Goal: Information Seeking & Learning: Get advice/opinions

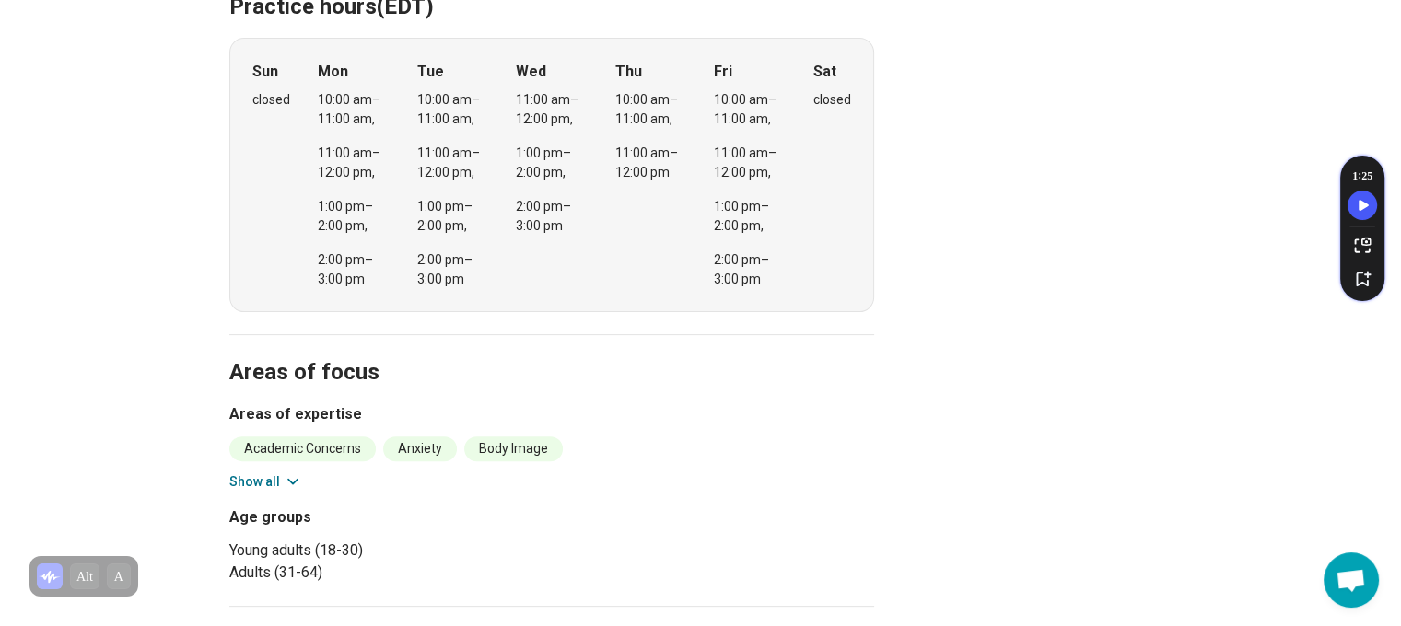
scroll to position [549, 0]
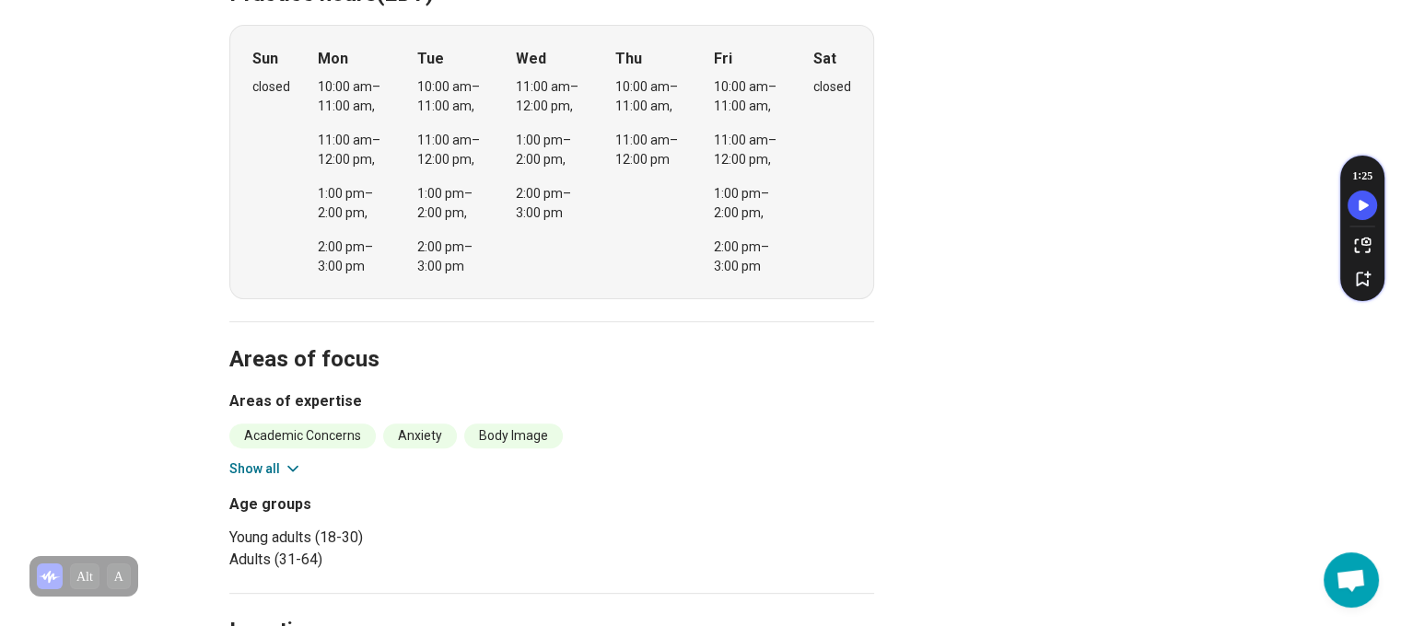
click at [262, 460] on button "Show all" at bounding box center [265, 469] width 73 height 19
click at [276, 460] on button "Show all" at bounding box center [265, 469] width 73 height 19
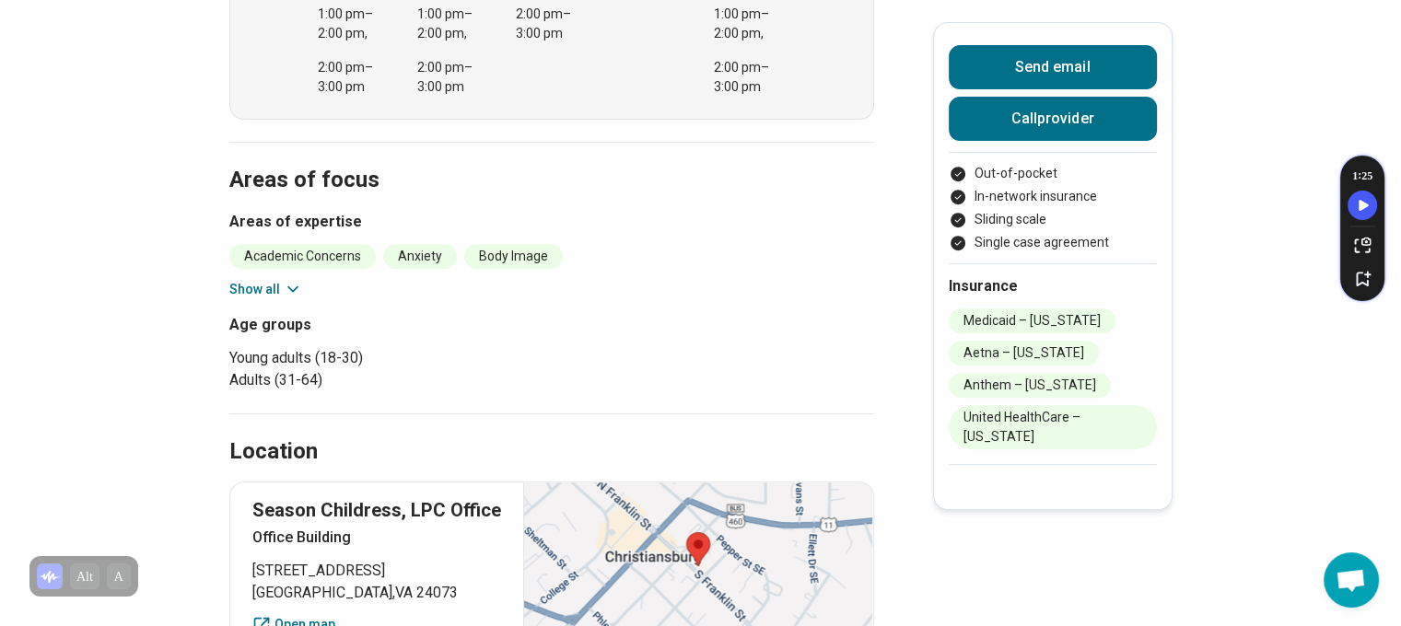
scroll to position [730, 0]
click at [265, 279] on button "Show all" at bounding box center [265, 288] width 73 height 19
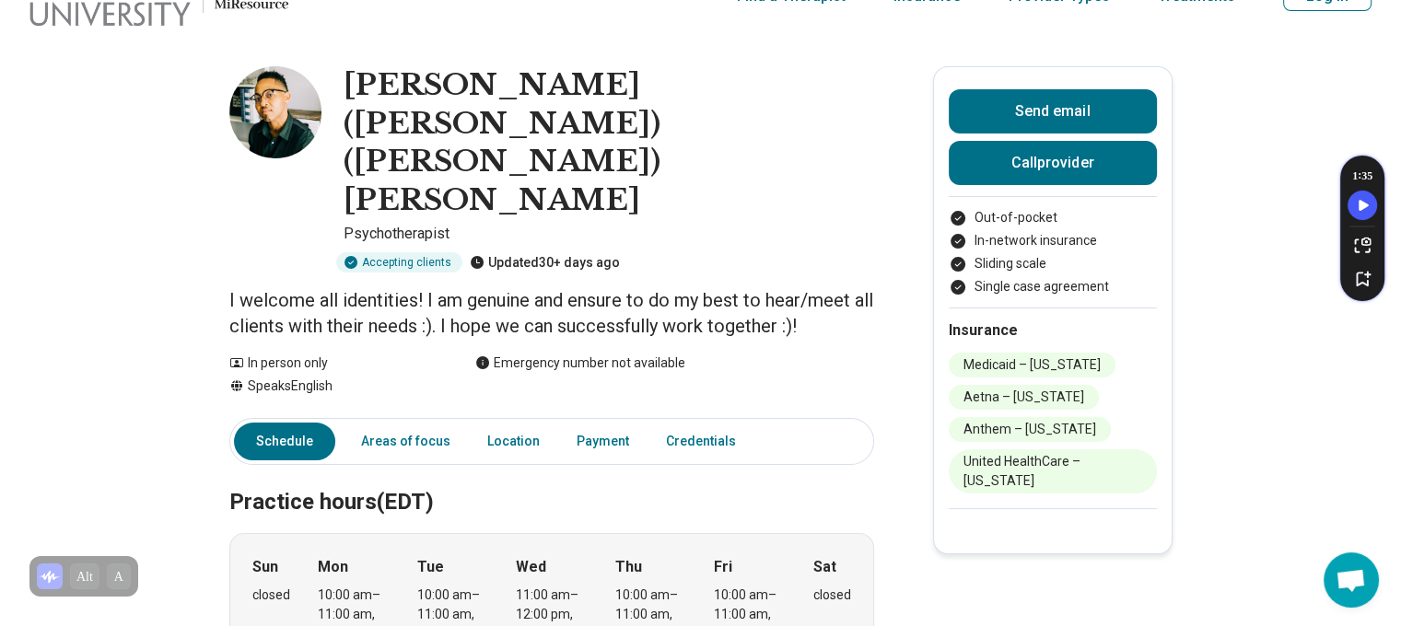
scroll to position [0, 0]
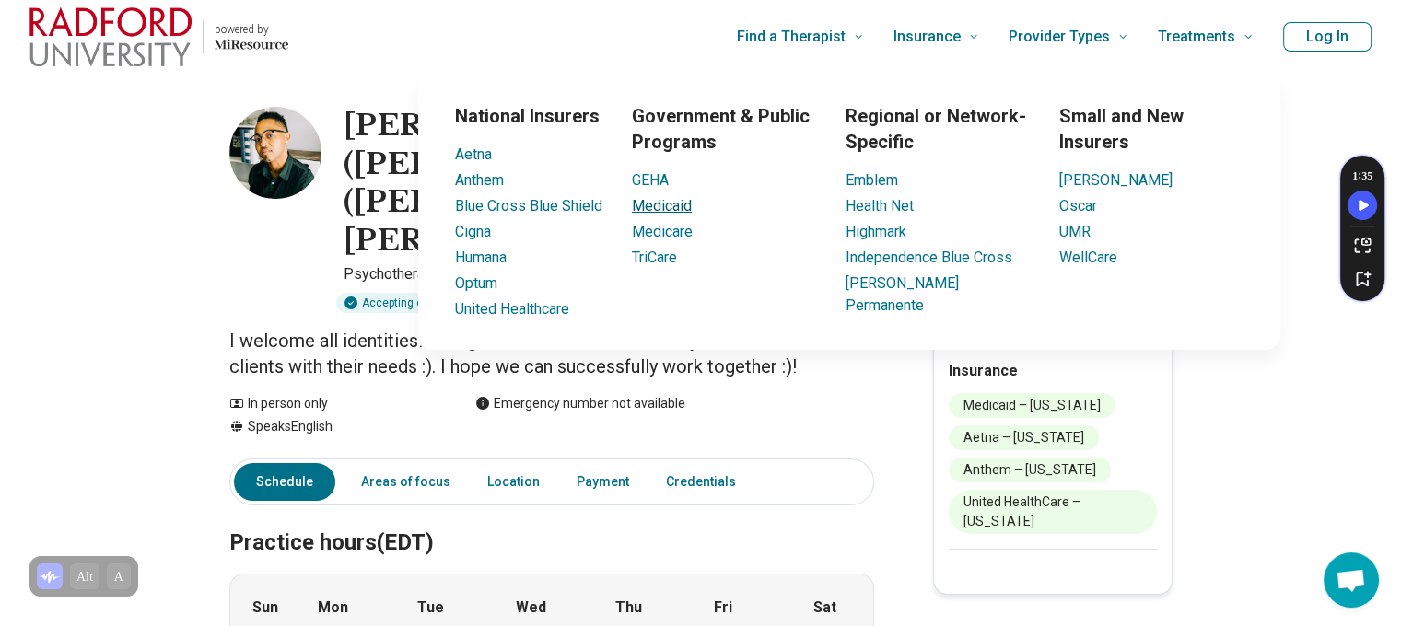
click at [666, 206] on link "Medicaid" at bounding box center [662, 206] width 60 height 18
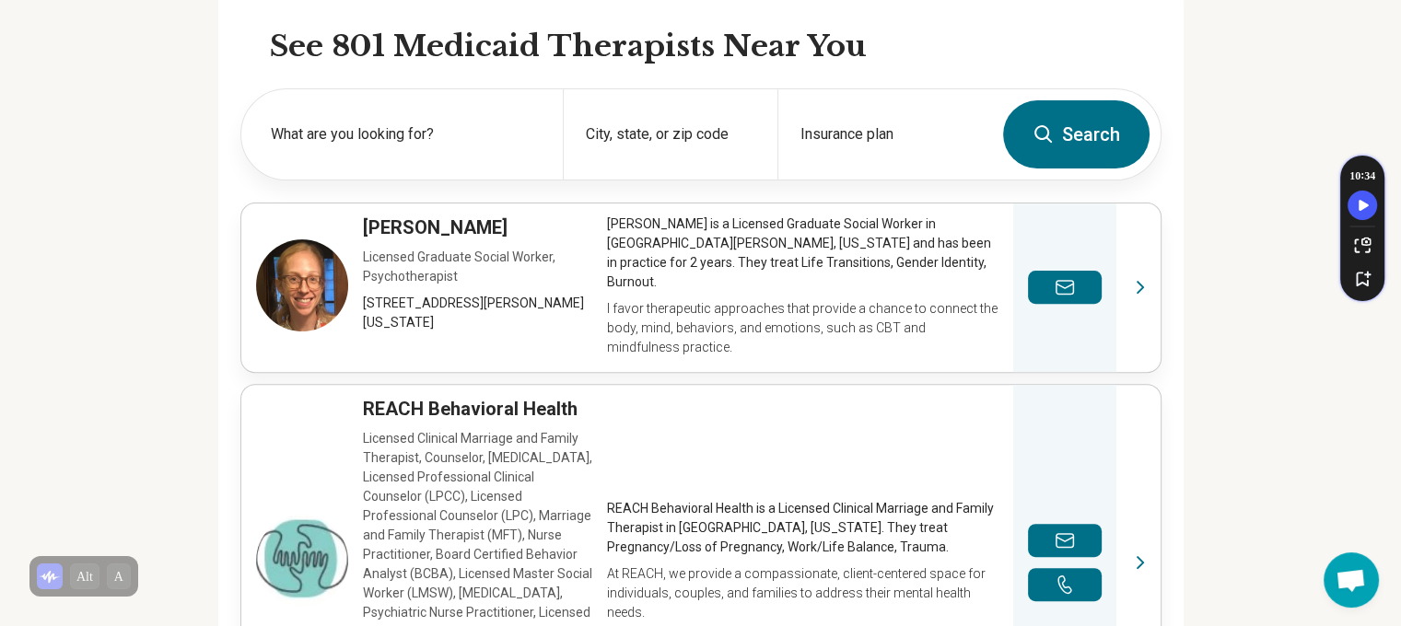
scroll to position [602, 0]
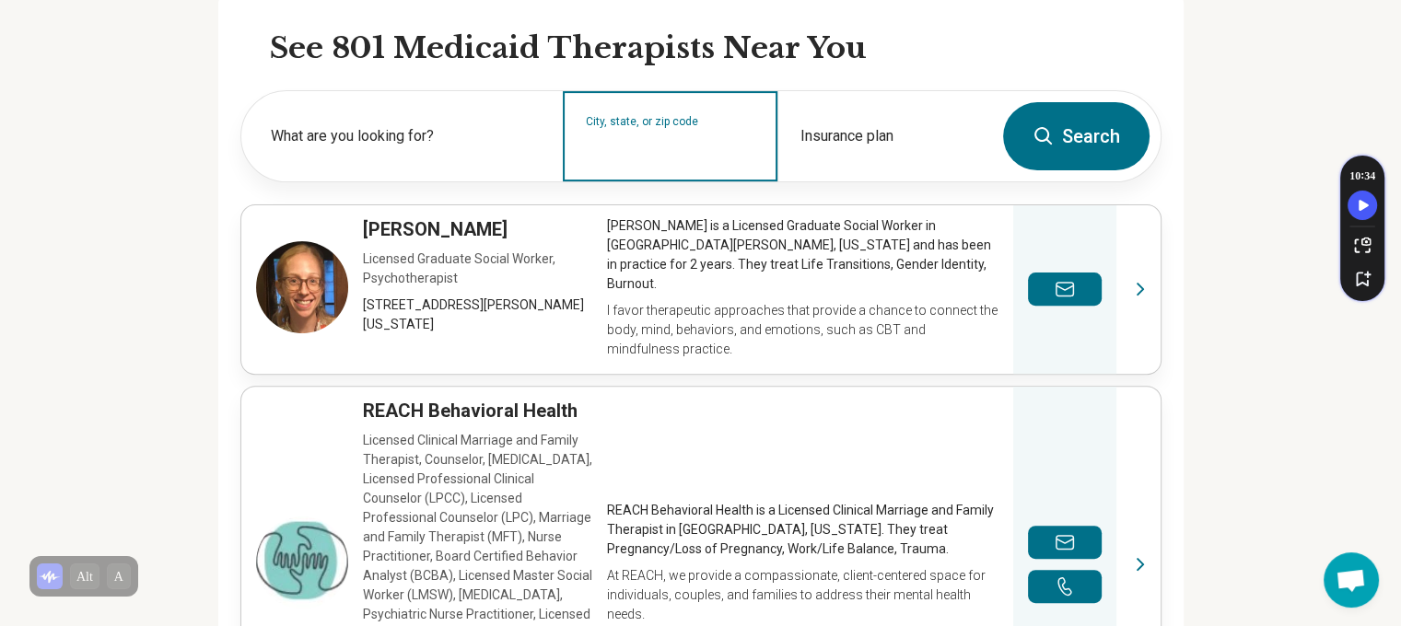
click at [718, 148] on input "City, state, or zip code" at bounding box center [670, 148] width 169 height 22
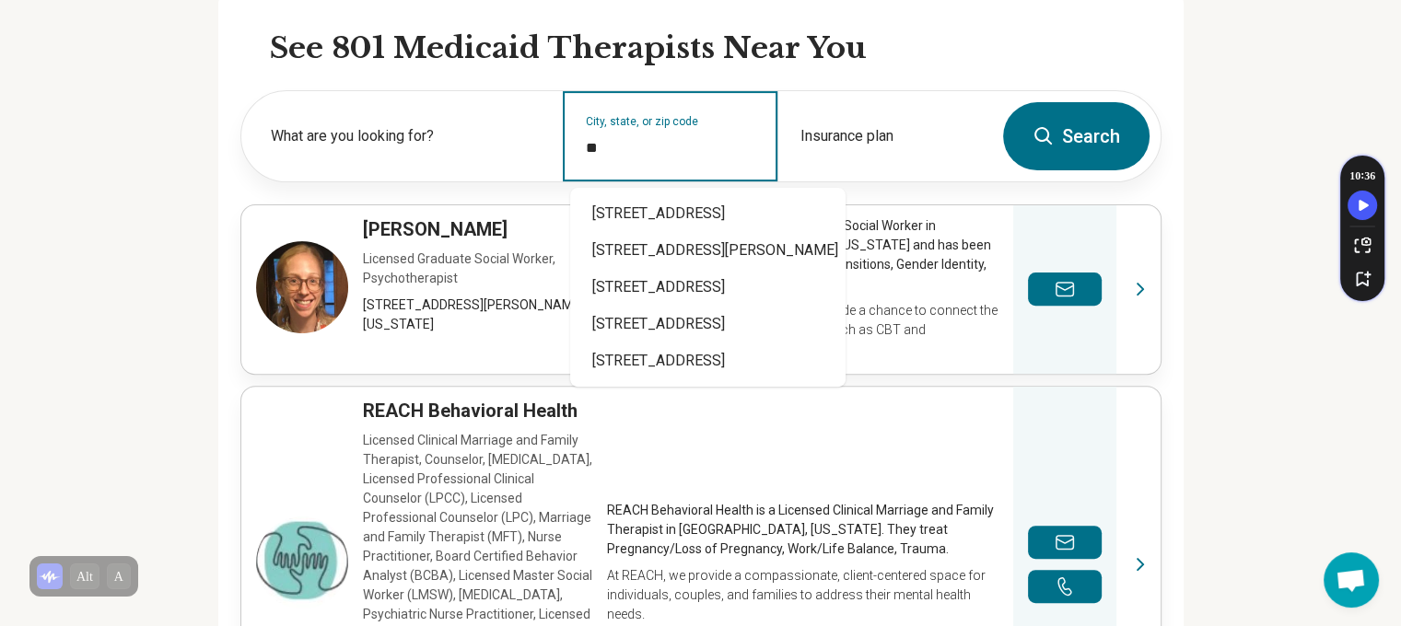
type input "*"
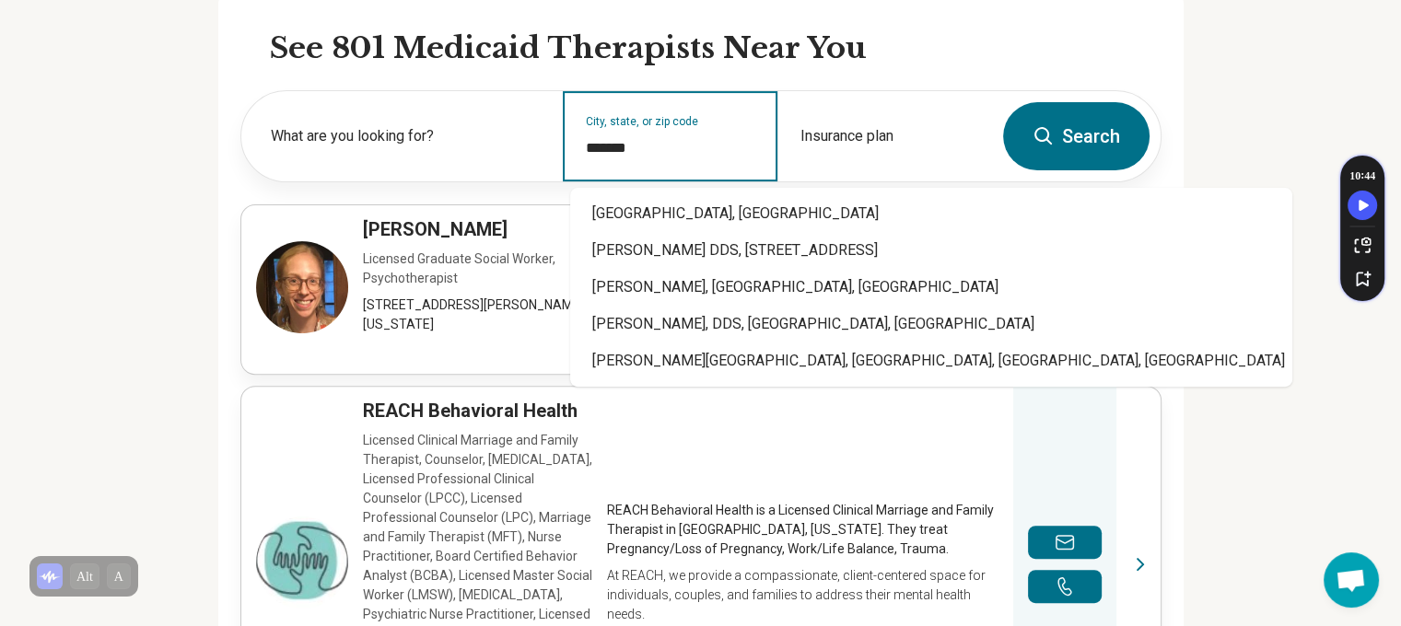
click at [681, 216] on div "[GEOGRAPHIC_DATA], [GEOGRAPHIC_DATA]" at bounding box center [931, 213] width 722 height 37
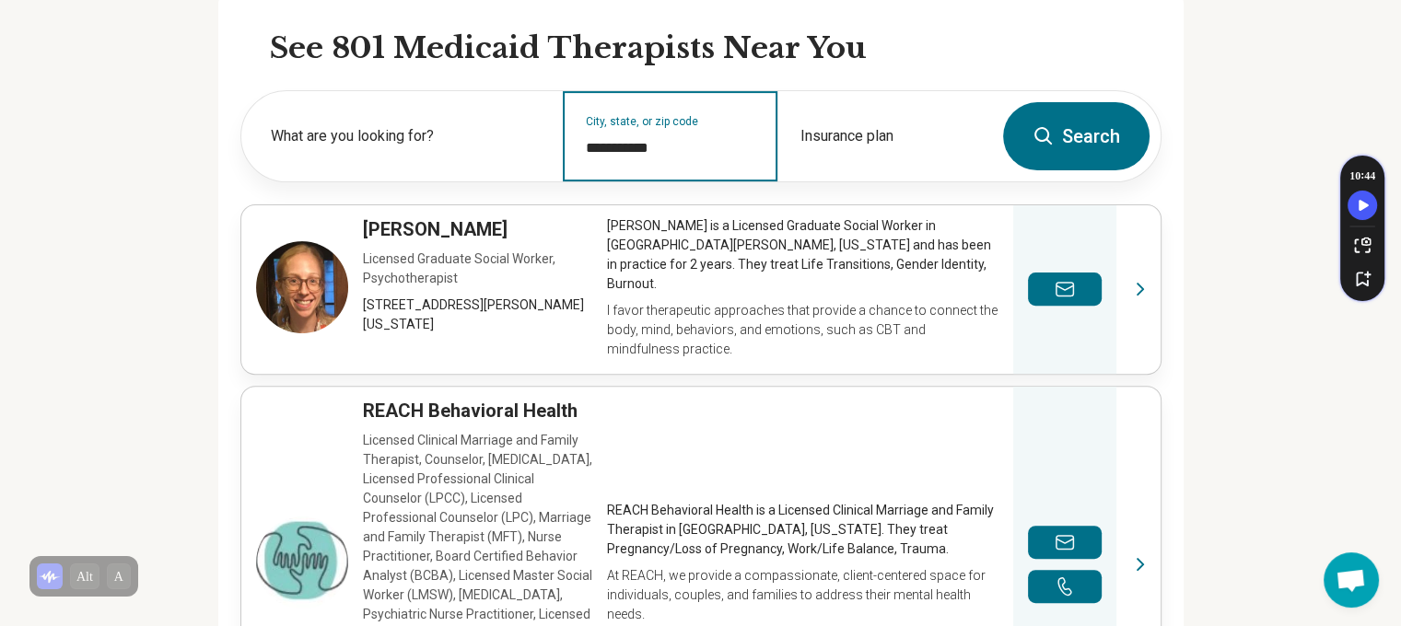
type input "**********"
click at [1091, 128] on button "Search" at bounding box center [1076, 136] width 146 height 68
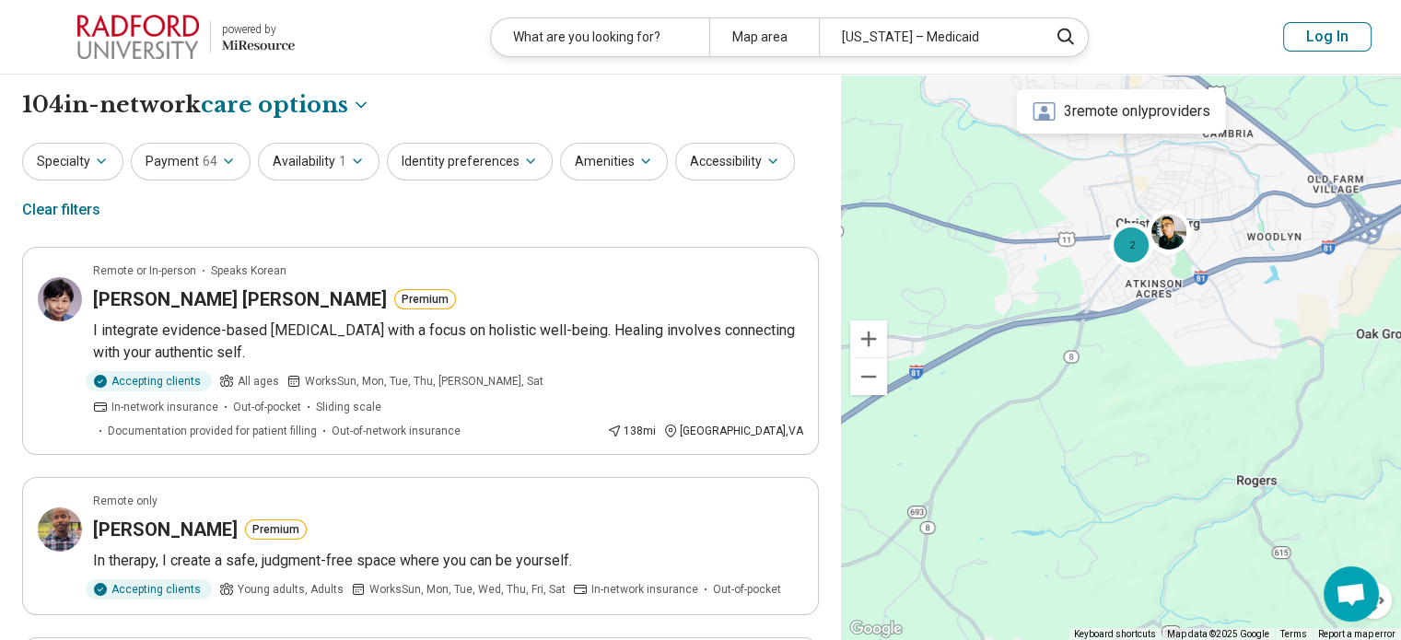
drag, startPoint x: 1290, startPoint y: 270, endPoint x: 928, endPoint y: 286, distance: 361.4
click at [928, 286] on div "2" at bounding box center [1121, 358] width 560 height 566
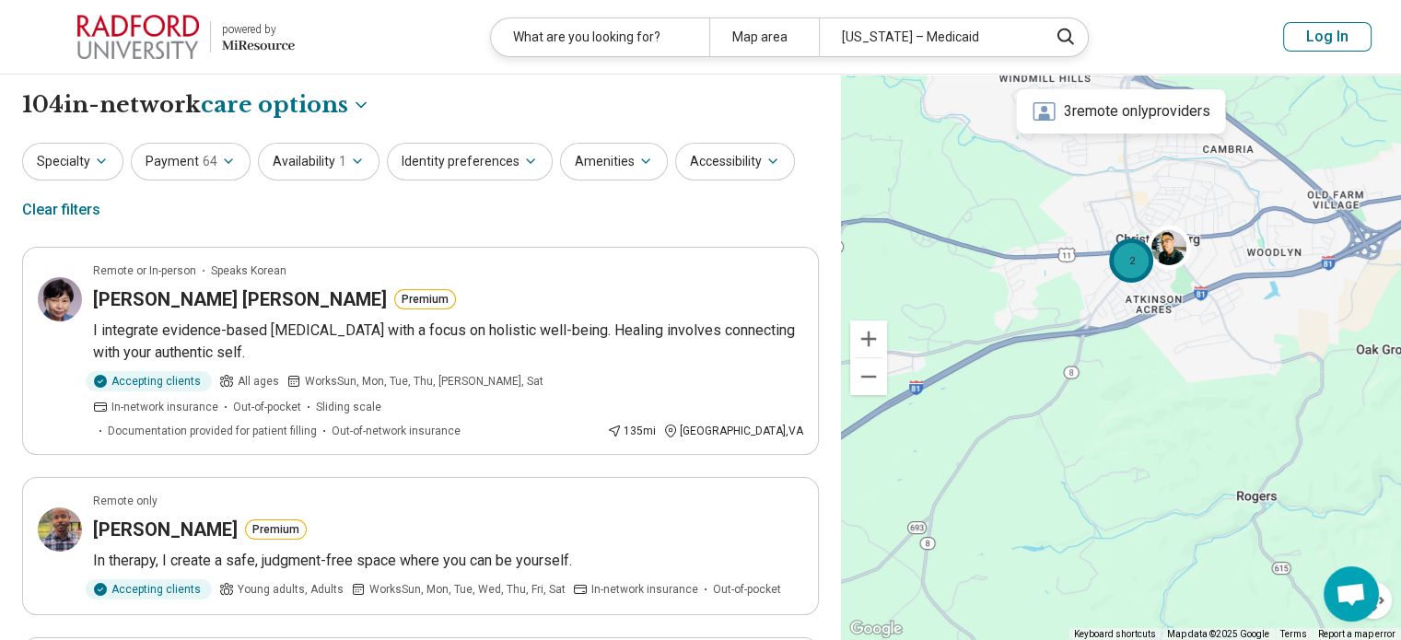
click at [1131, 271] on div "2" at bounding box center [1131, 261] width 44 height 44
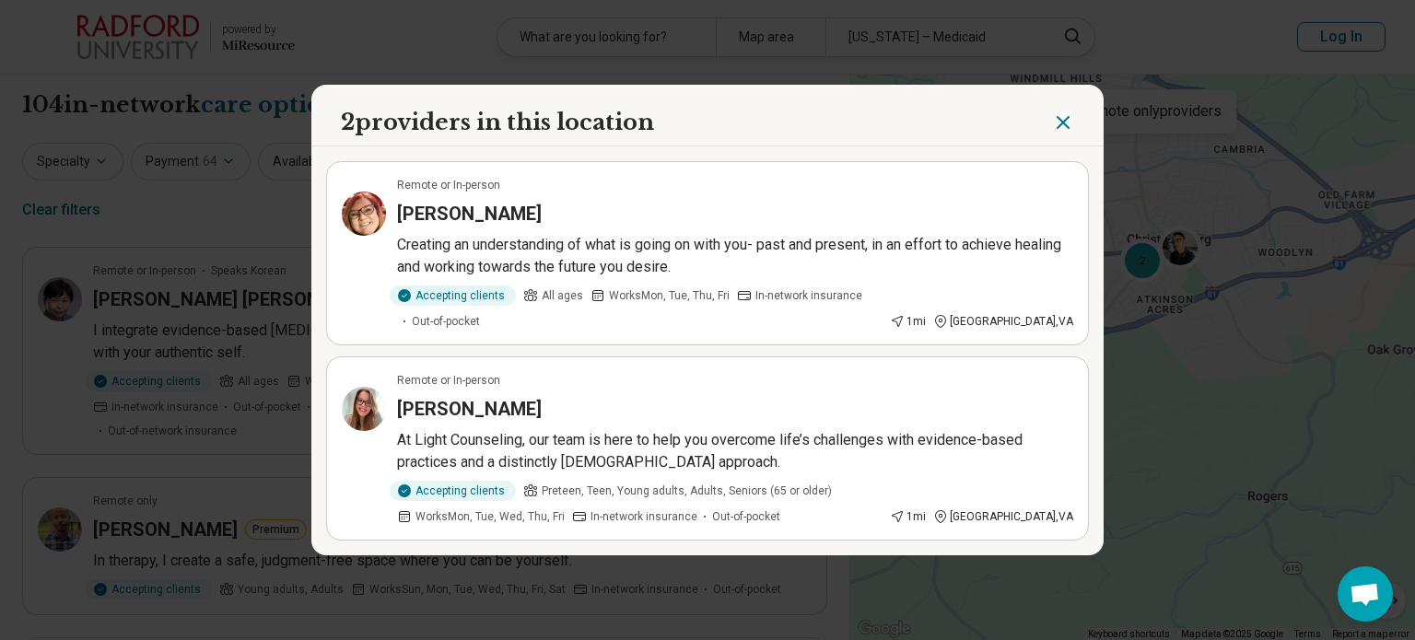
click at [1057, 121] on icon "Close" at bounding box center [1062, 122] width 11 height 11
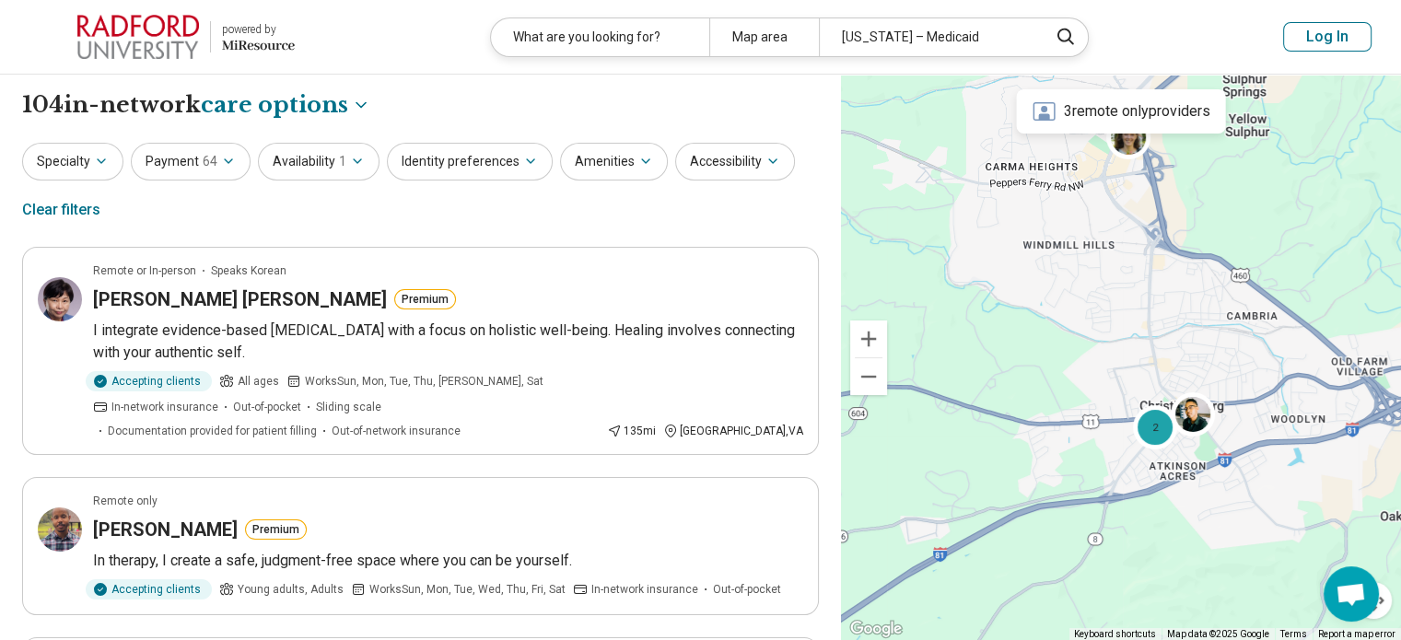
drag, startPoint x: 971, startPoint y: 220, endPoint x: 986, endPoint y: 433, distance: 213.3
click at [986, 433] on div "2" at bounding box center [1121, 358] width 560 height 566
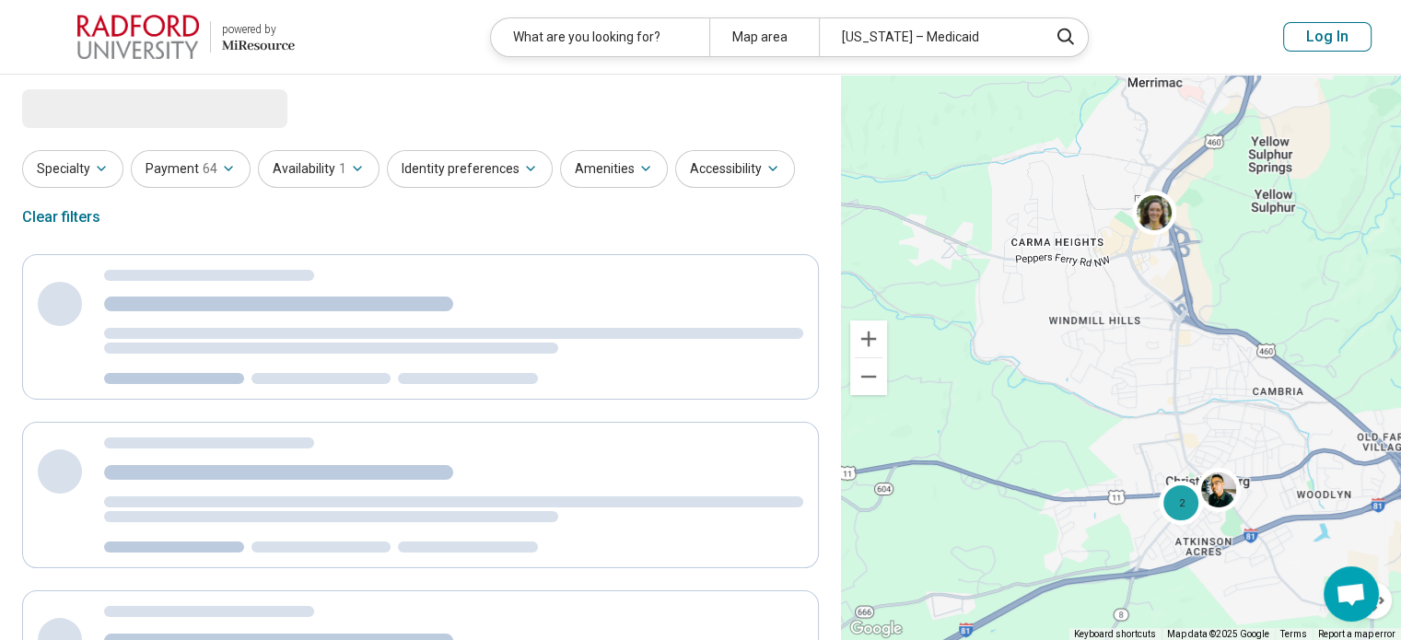
drag, startPoint x: 1046, startPoint y: 269, endPoint x: 1091, endPoint y: 284, distance: 46.6
click at [1091, 284] on div "2" at bounding box center [1121, 358] width 560 height 566
click at [1161, 224] on img at bounding box center [1158, 213] width 44 height 44
select select "***"
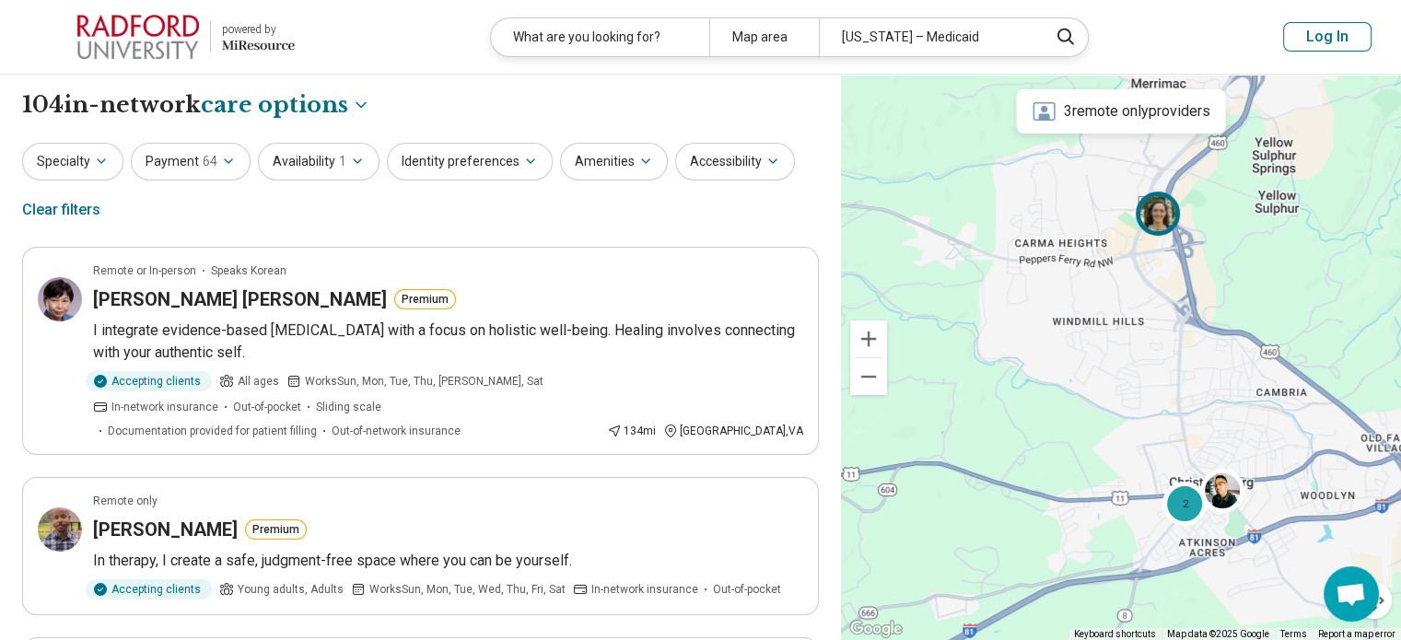
click at [1150, 220] on img at bounding box center [1158, 213] width 44 height 44
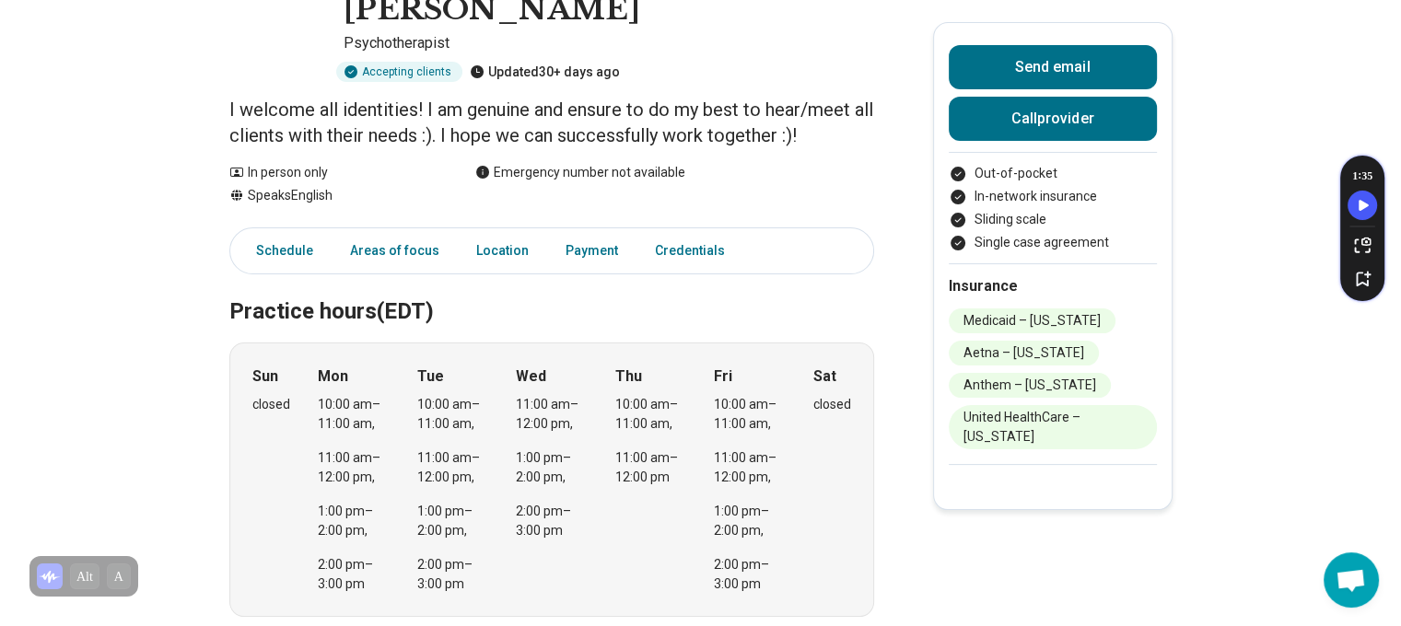
scroll to position [232, 0]
click at [687, 231] on link "Credentials" at bounding box center [695, 250] width 103 height 38
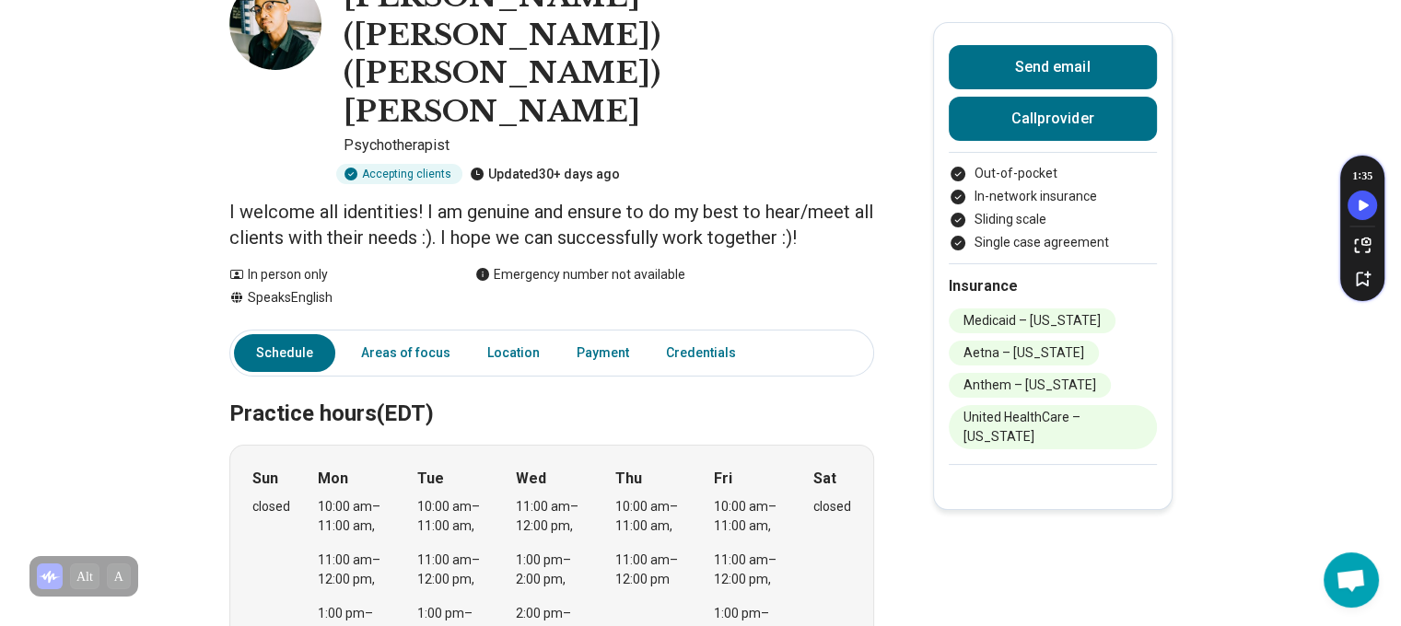
scroll to position [0, 0]
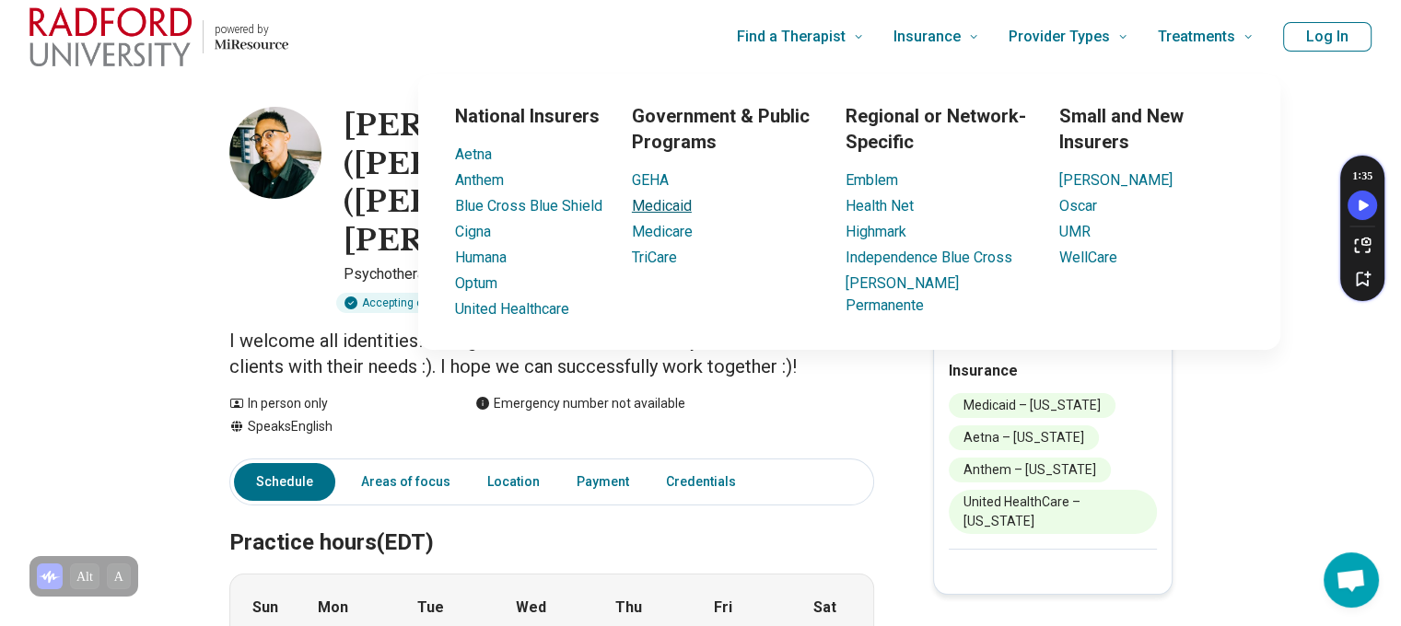
click at [663, 205] on link "Medicaid" at bounding box center [662, 206] width 60 height 18
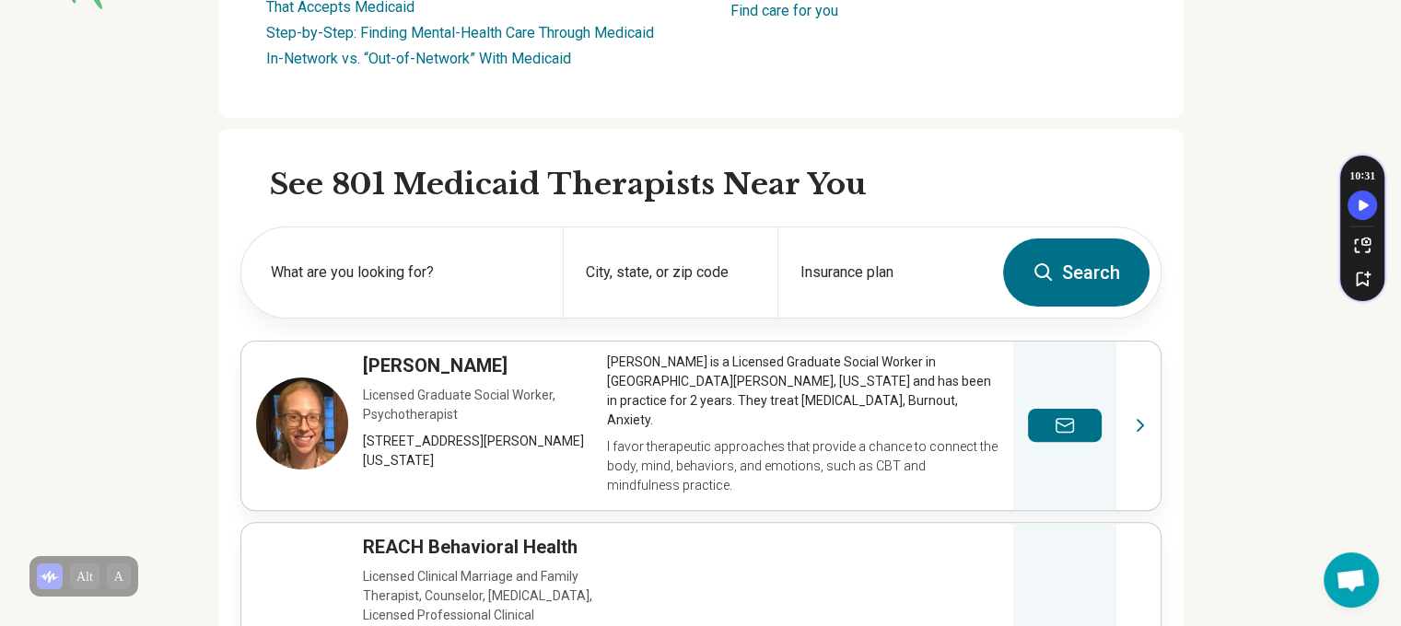
scroll to position [464, 0]
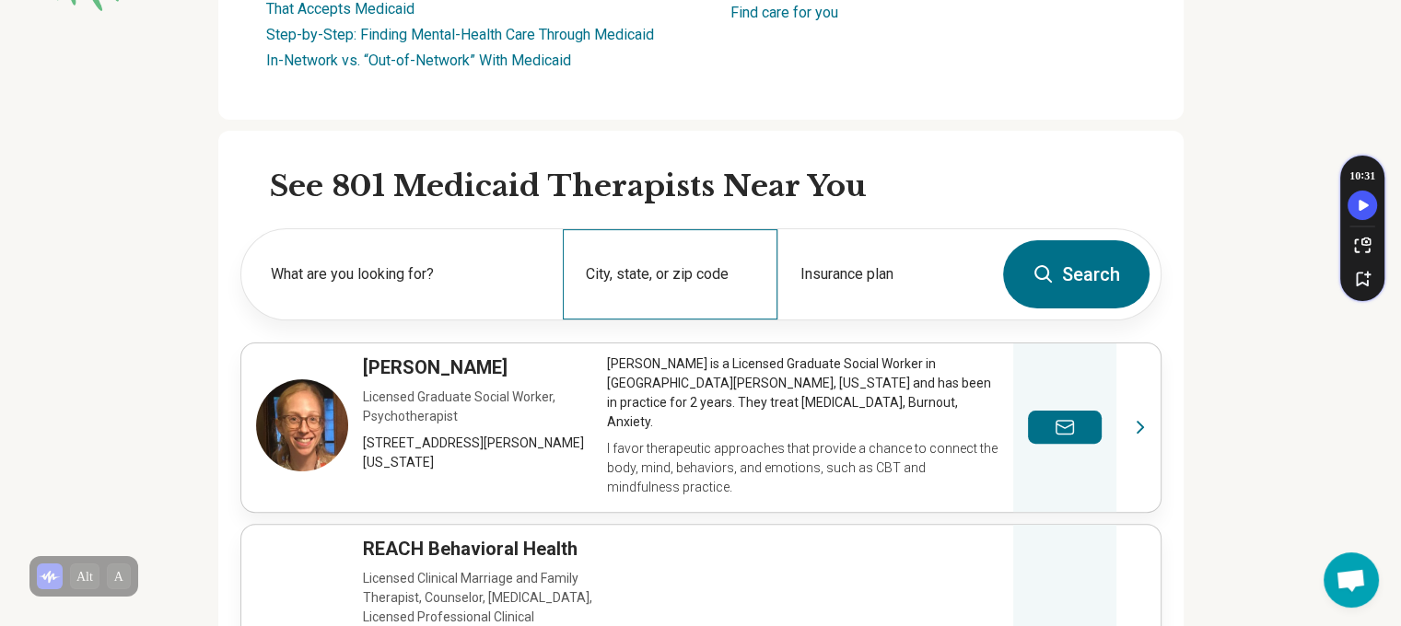
click at [638, 258] on div "City, state, or zip code" at bounding box center [670, 274] width 215 height 90
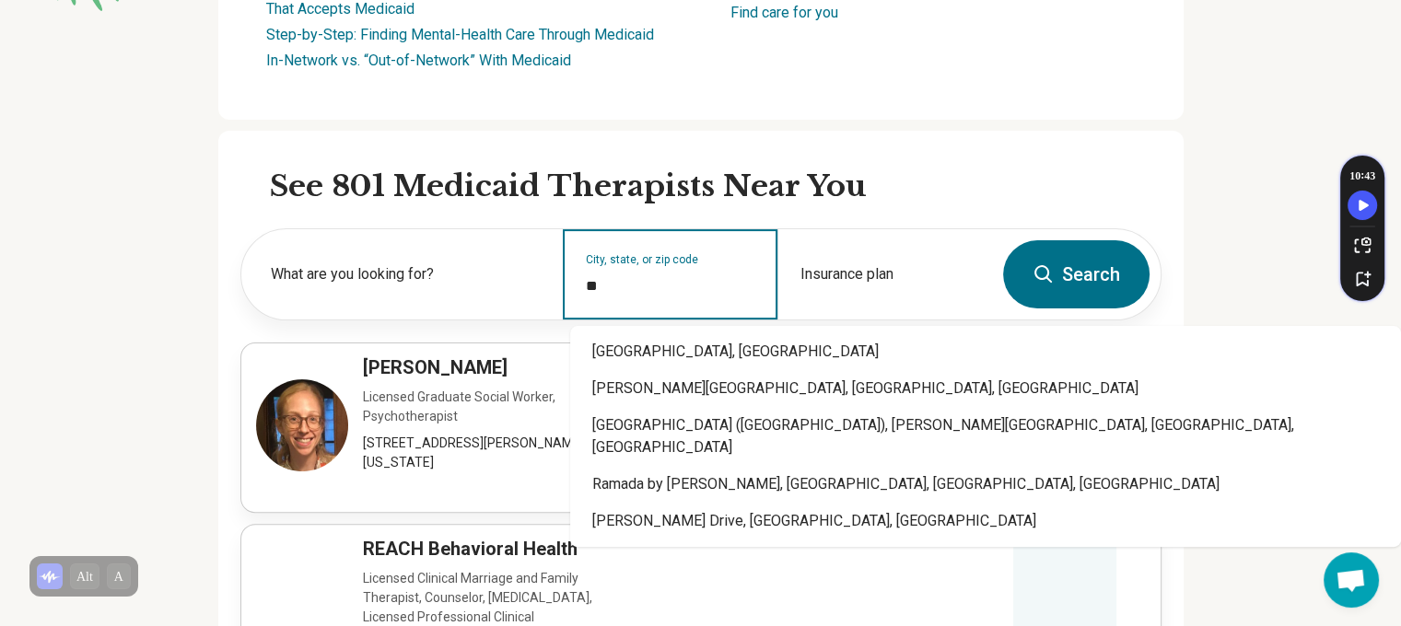
type input "*"
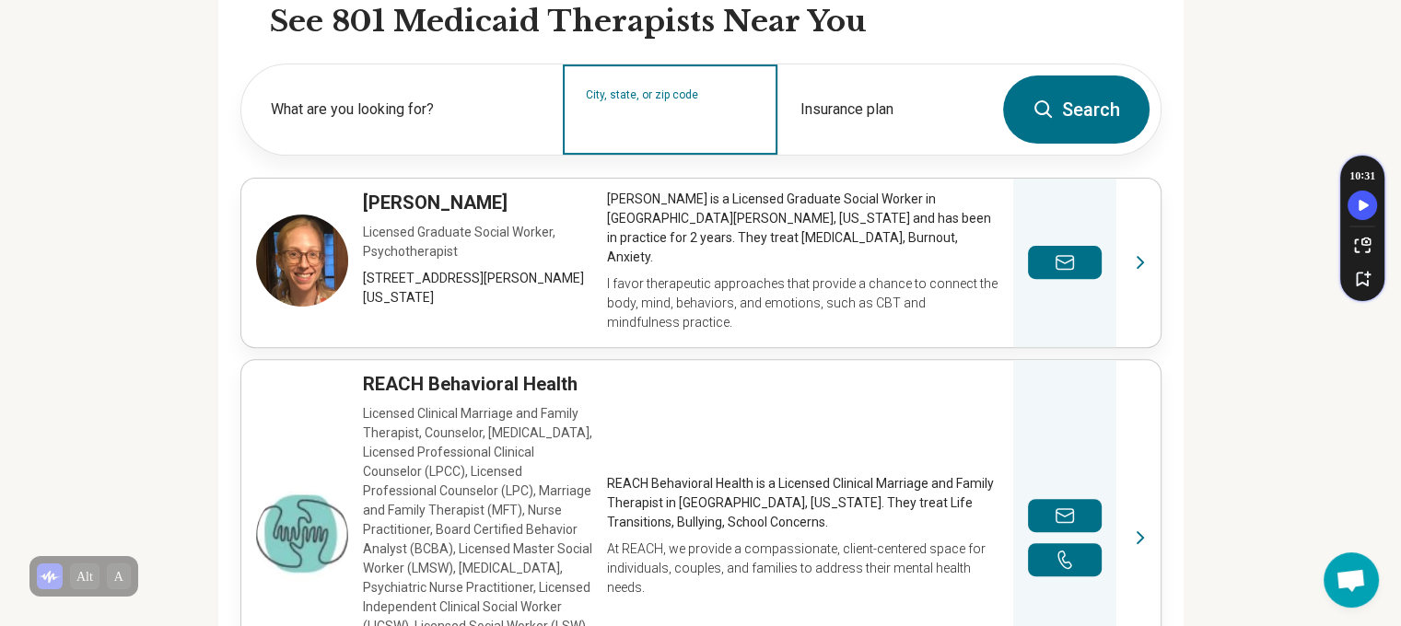
scroll to position [630, 0]
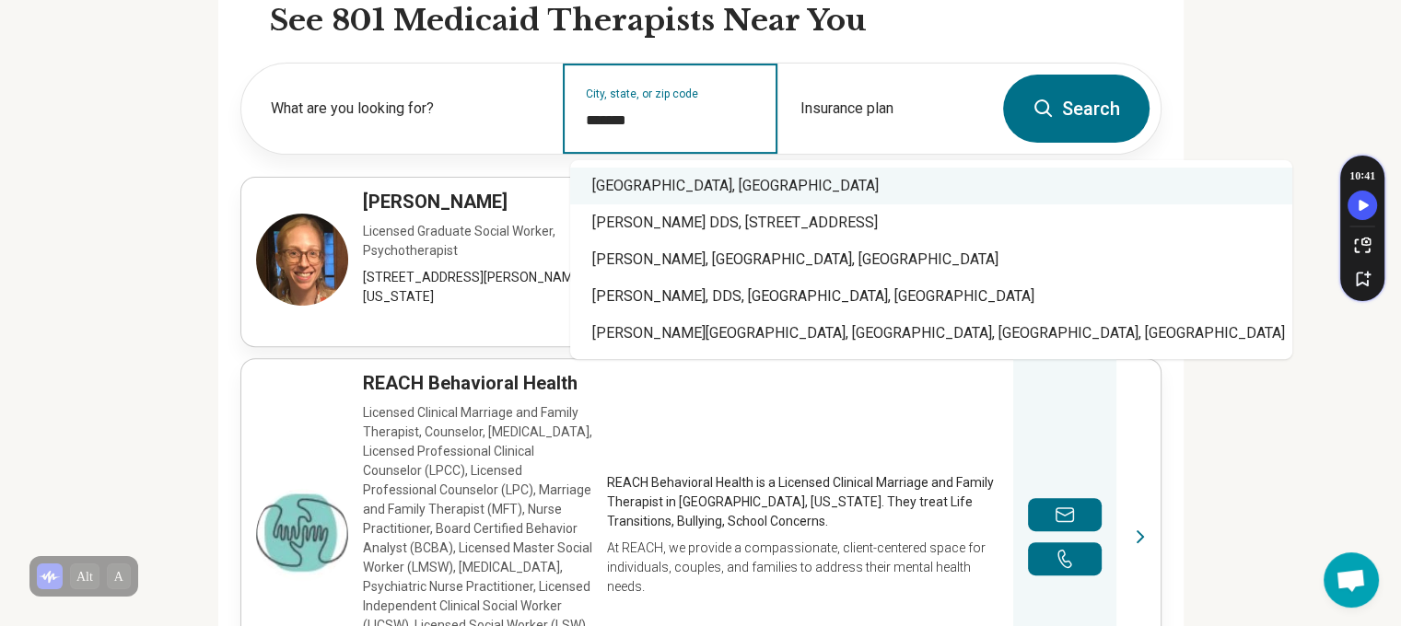
click at [658, 183] on div "[GEOGRAPHIC_DATA], [GEOGRAPHIC_DATA]" at bounding box center [931, 186] width 722 height 37
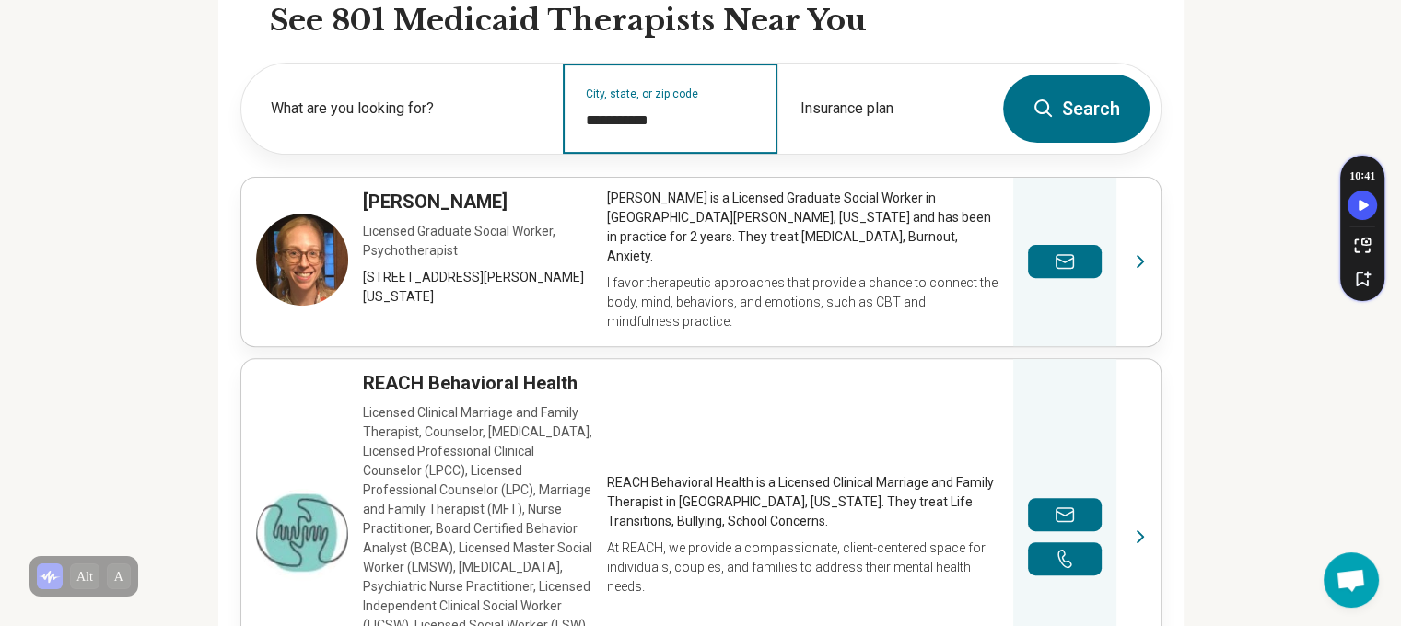
type input "**********"
click at [1079, 113] on button "Search" at bounding box center [1076, 109] width 146 height 68
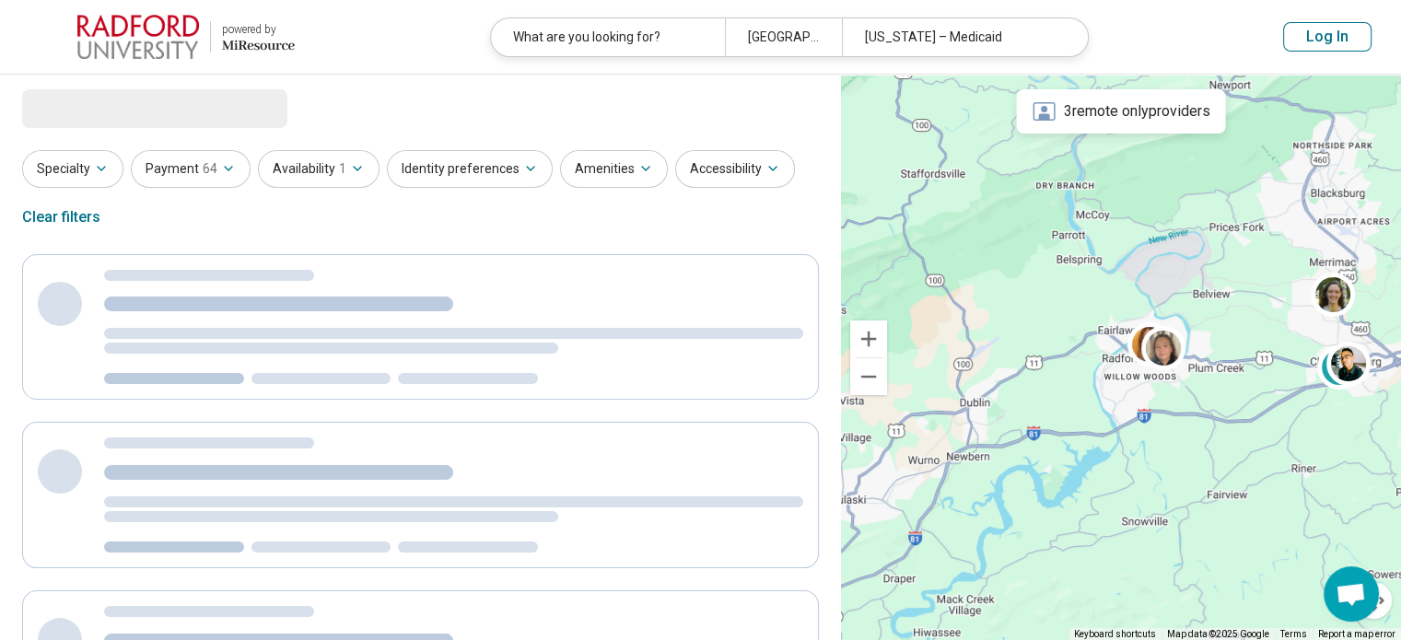
select select "***"
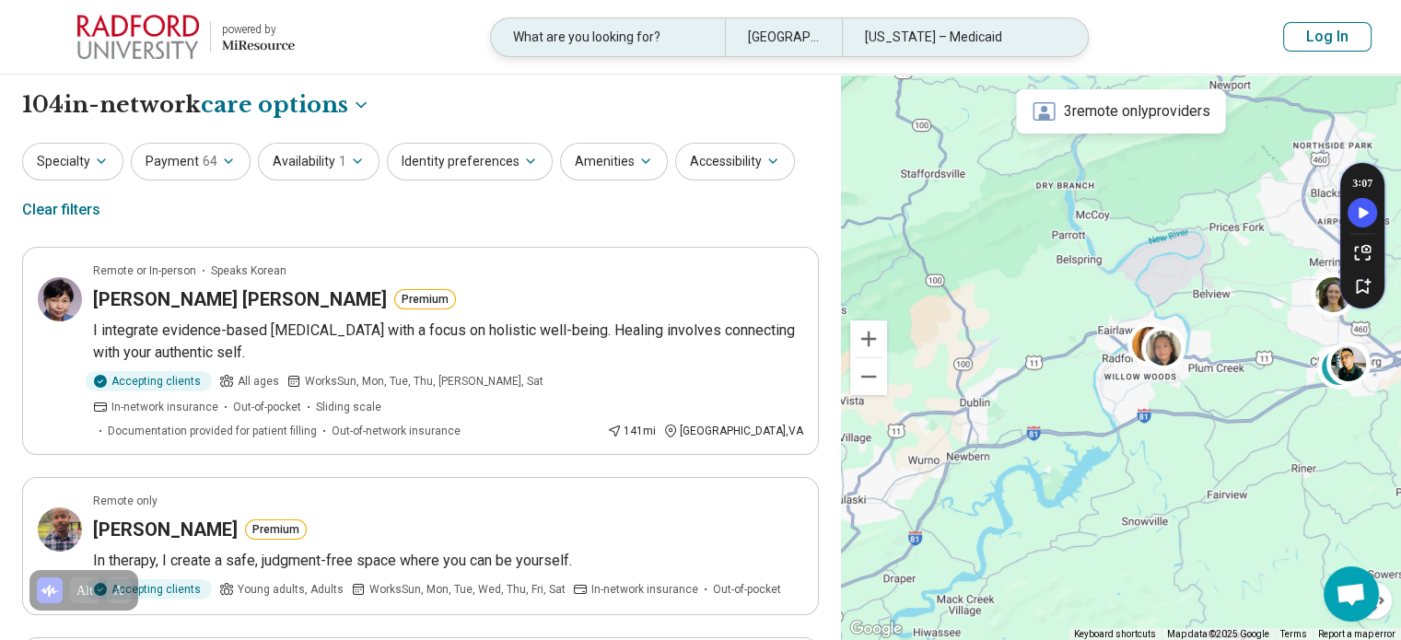
click at [887, 36] on div "[US_STATE] – Medicaid" at bounding box center [959, 37] width 234 height 38
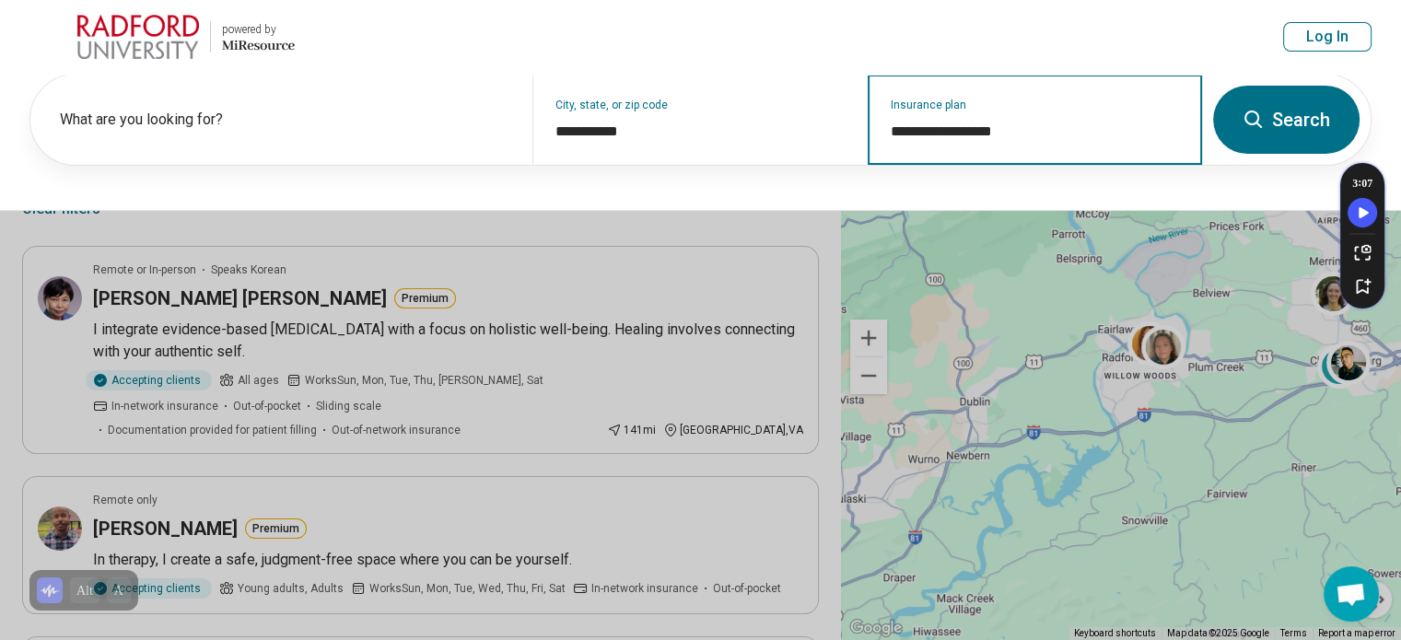
click at [939, 132] on input "**********" at bounding box center [1035, 132] width 289 height 22
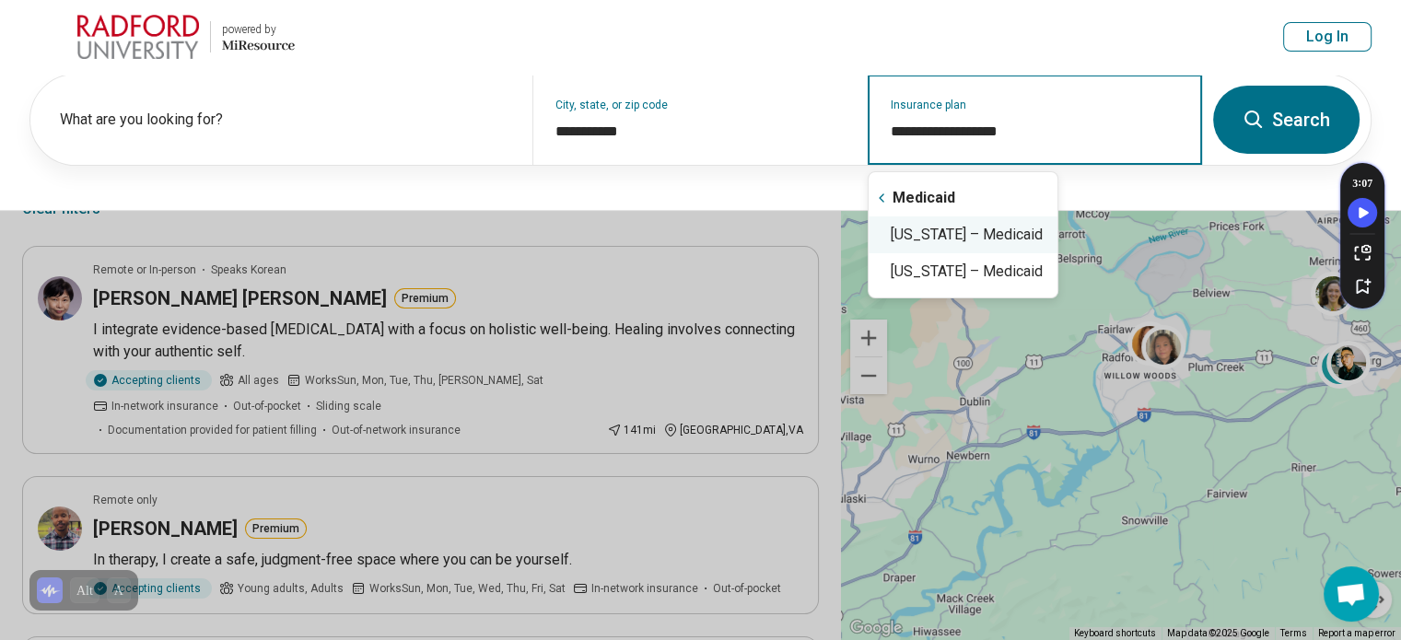
click at [948, 238] on div "Virginia – Medicaid" at bounding box center [963, 234] width 189 height 37
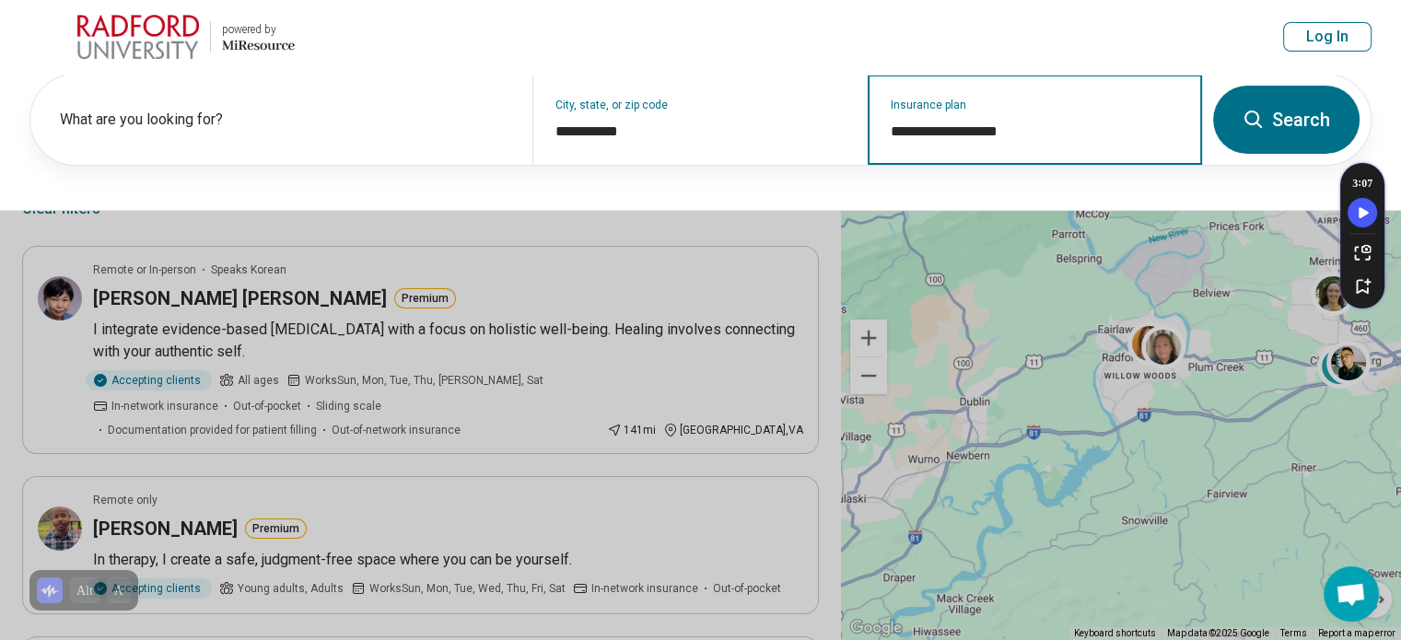
type input "**********"
click at [1286, 121] on button "Search" at bounding box center [1286, 120] width 146 height 68
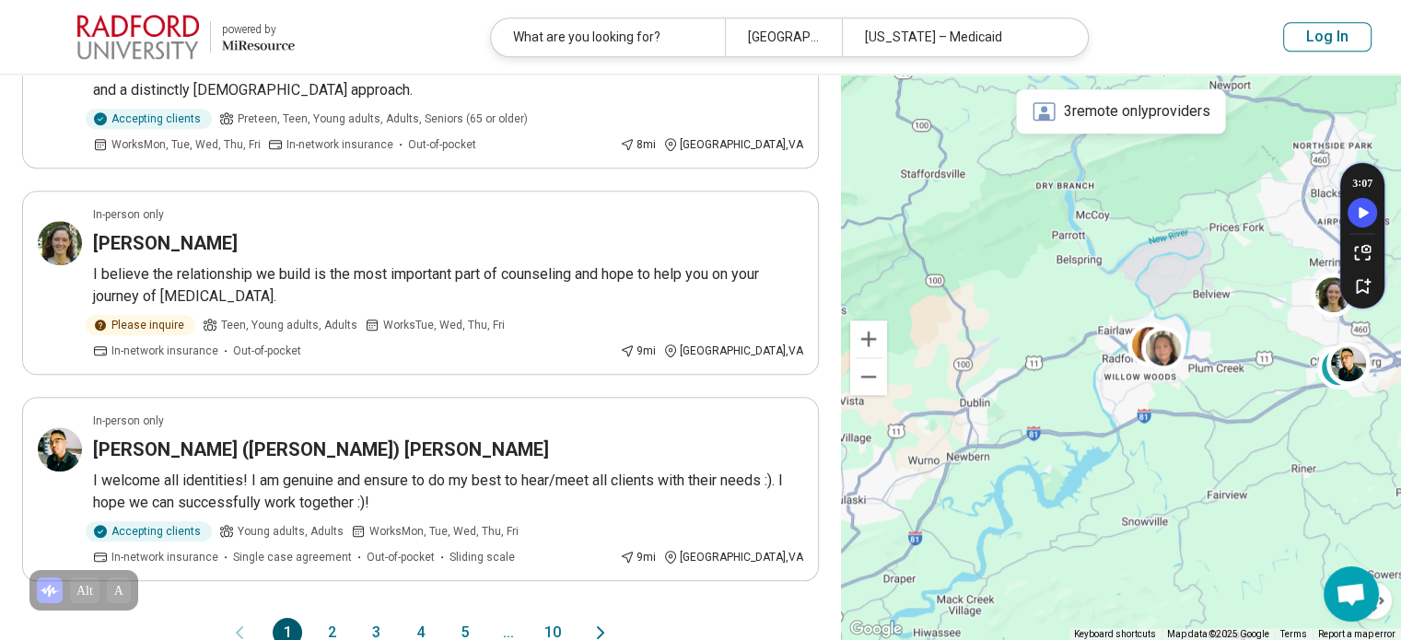
scroll to position [1726, 0]
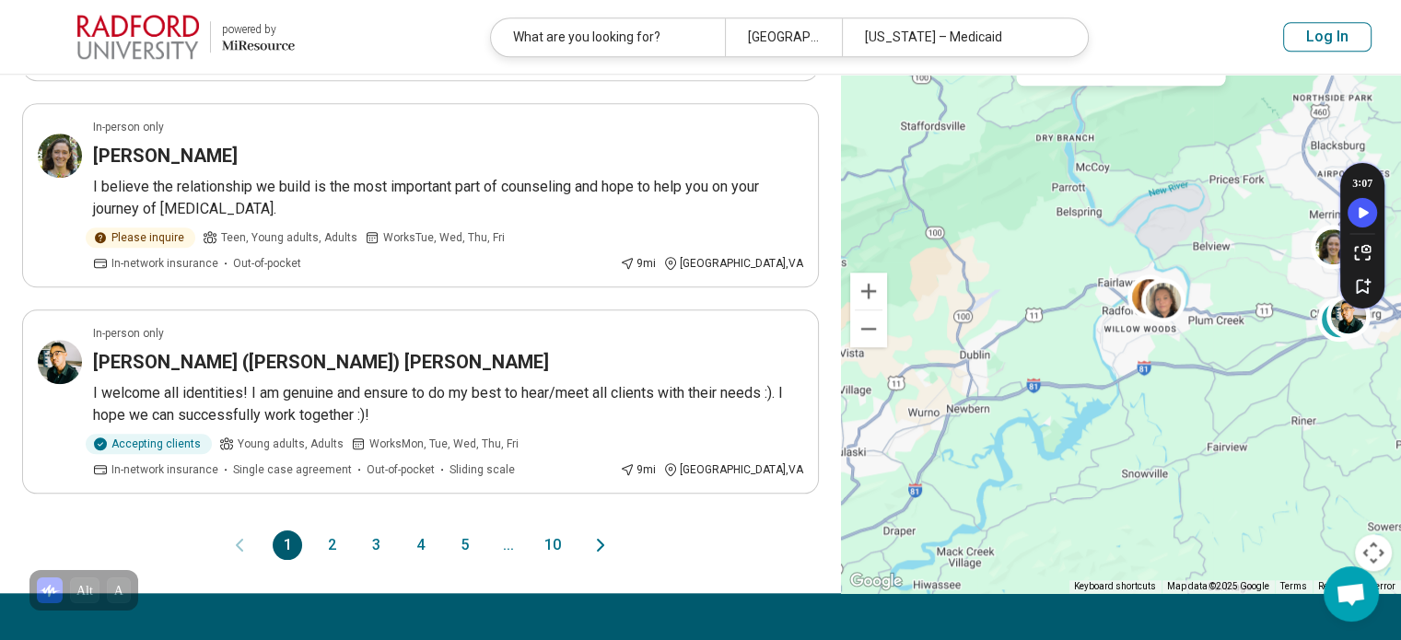
click at [321, 531] on button "2" at bounding box center [331, 545] width 29 height 29
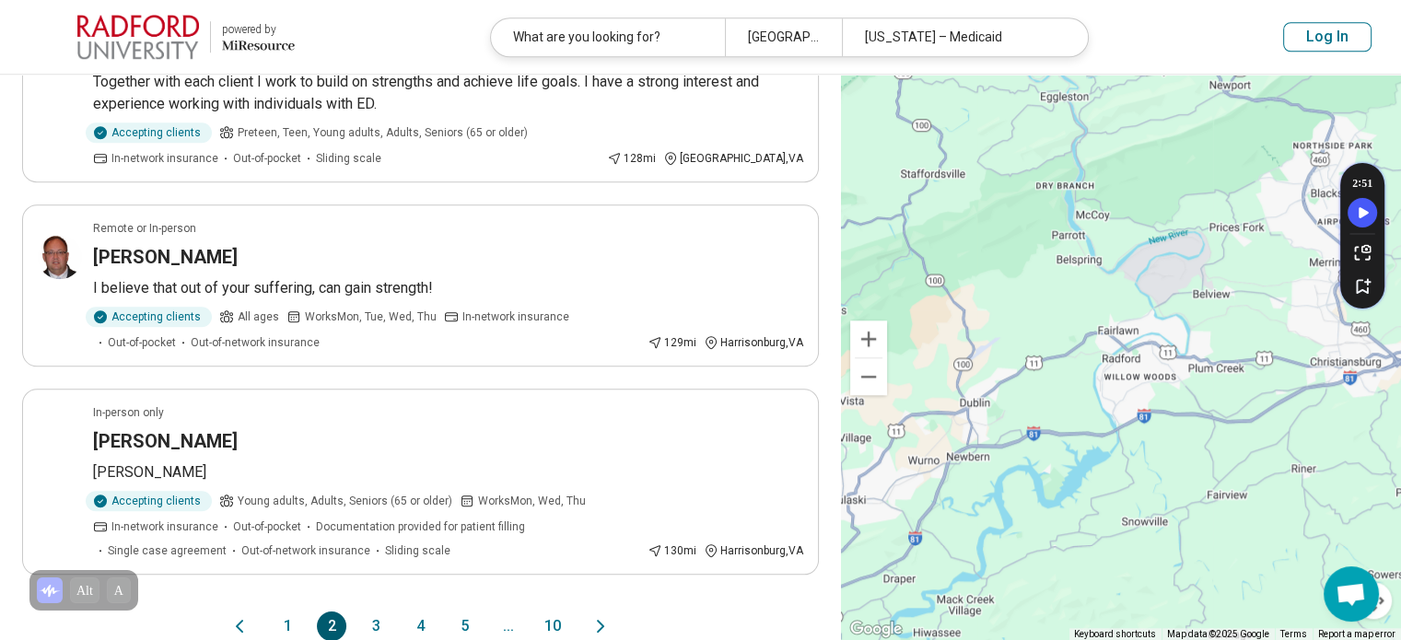
scroll to position [1625, 0]
click at [284, 613] on button "1" at bounding box center [287, 627] width 29 height 29
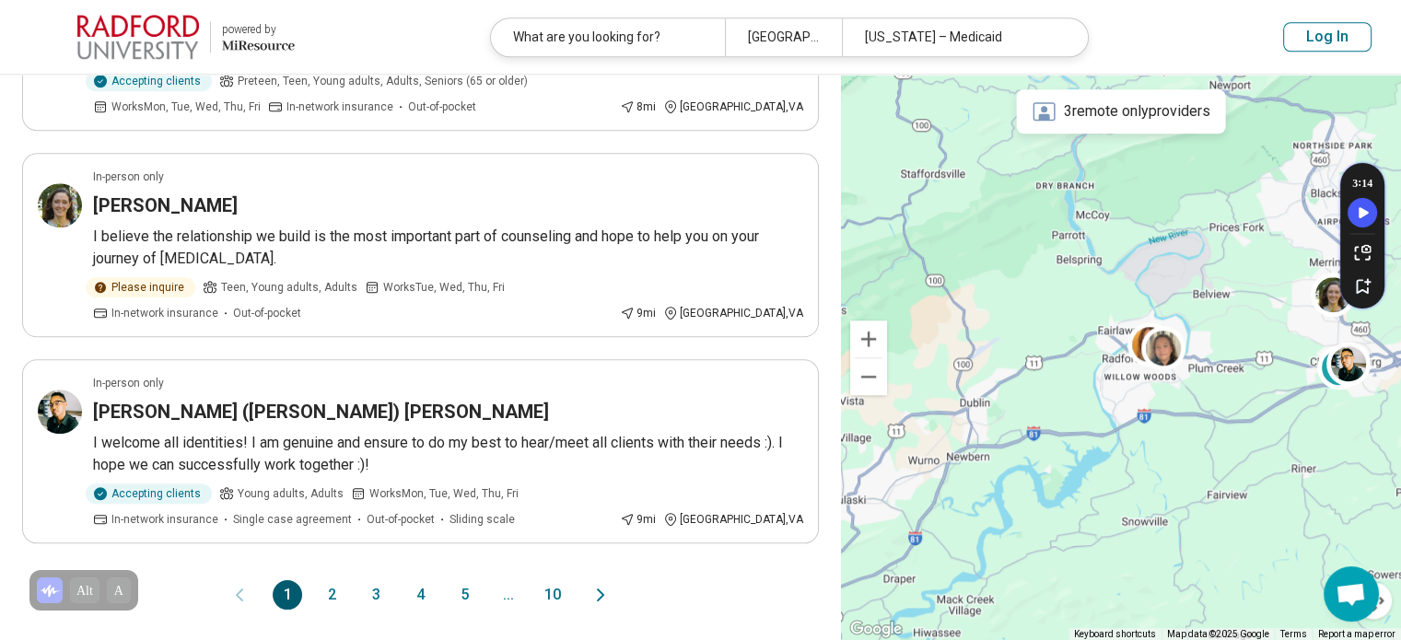
scroll to position [1678, 0]
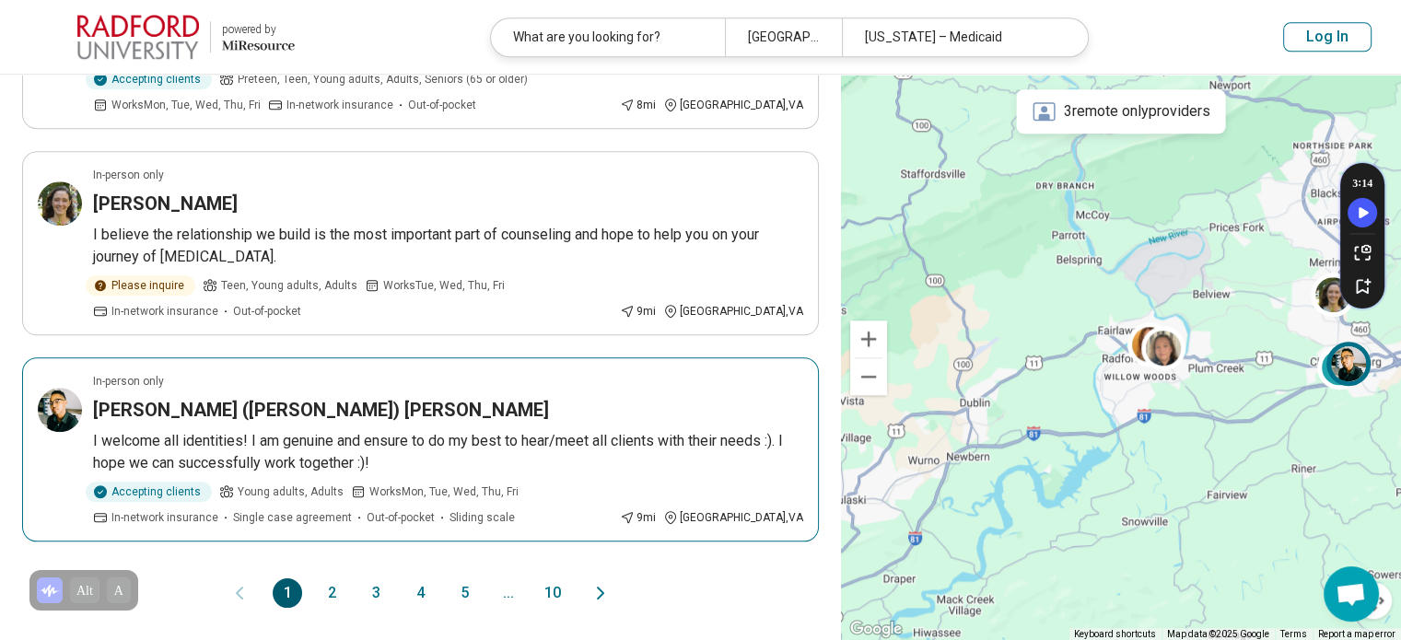
click at [147, 357] on article "In-person only Ryan (Everette) Beaver I welcome all identities! I am genuine an…" at bounding box center [420, 449] width 797 height 184
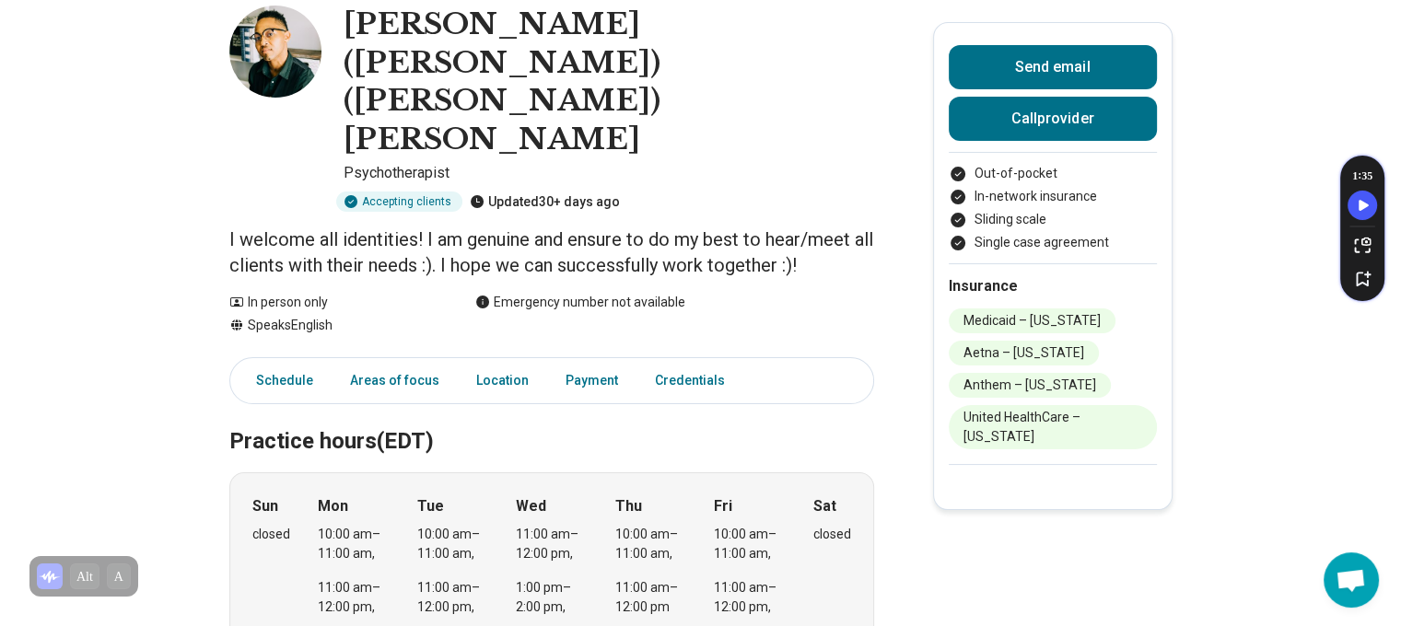
scroll to position [125, 0]
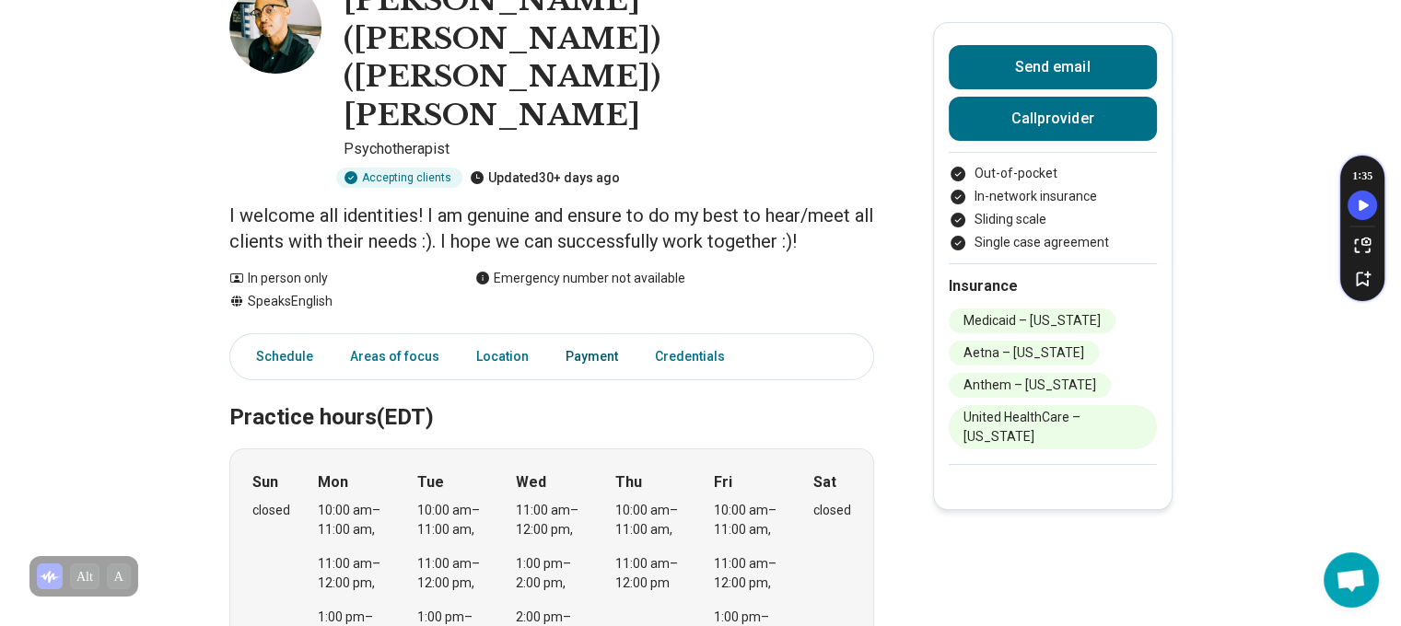
click at [578, 338] on link "Payment" at bounding box center [591, 357] width 75 height 38
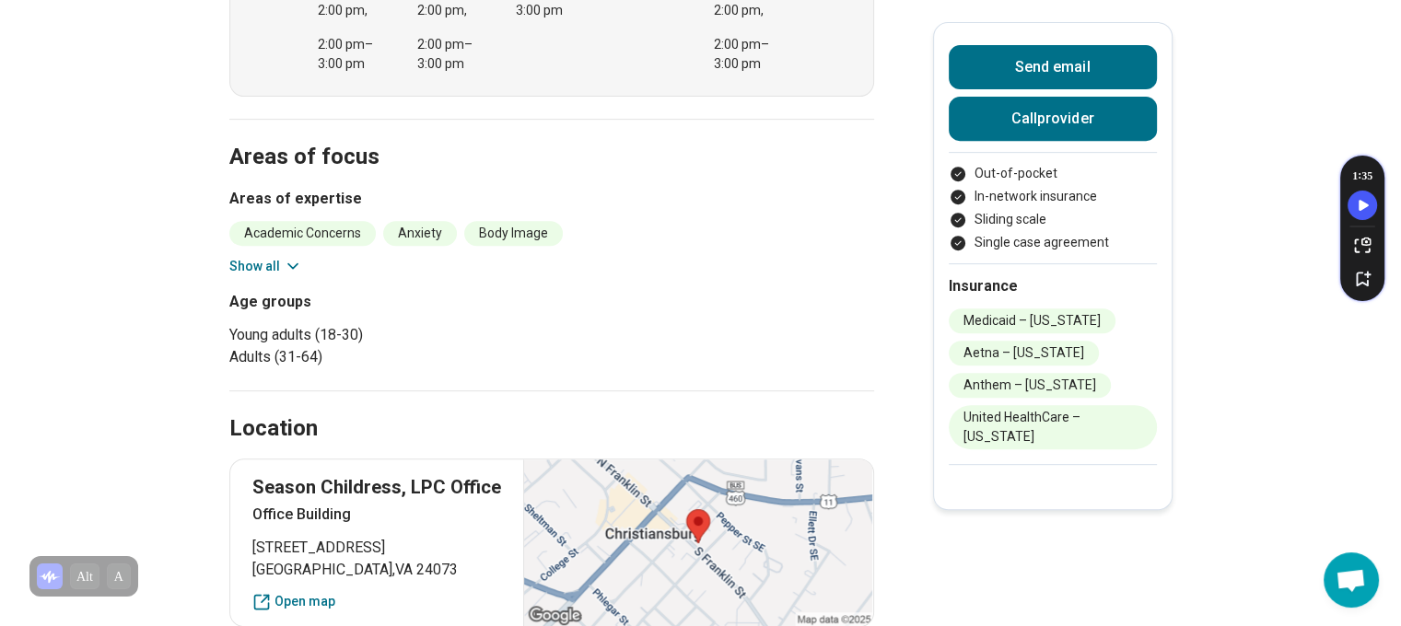
scroll to position [748, 0]
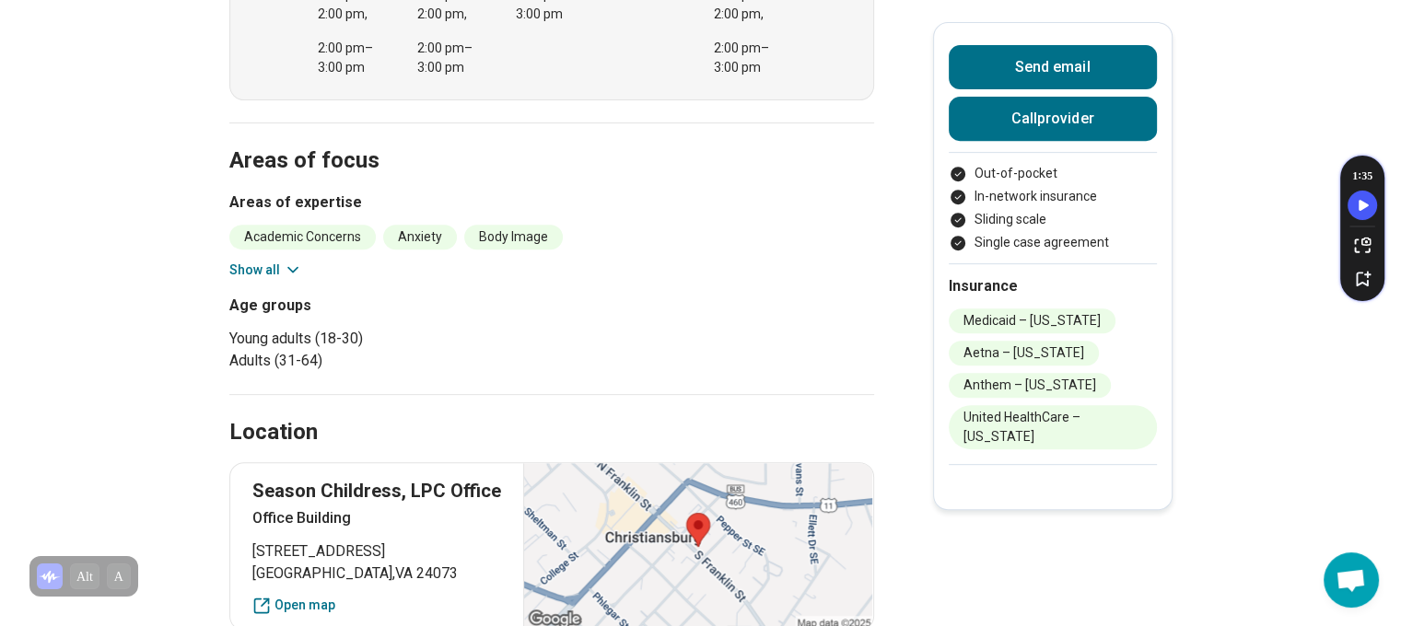
click at [273, 261] on button "Show all" at bounding box center [265, 270] width 73 height 19
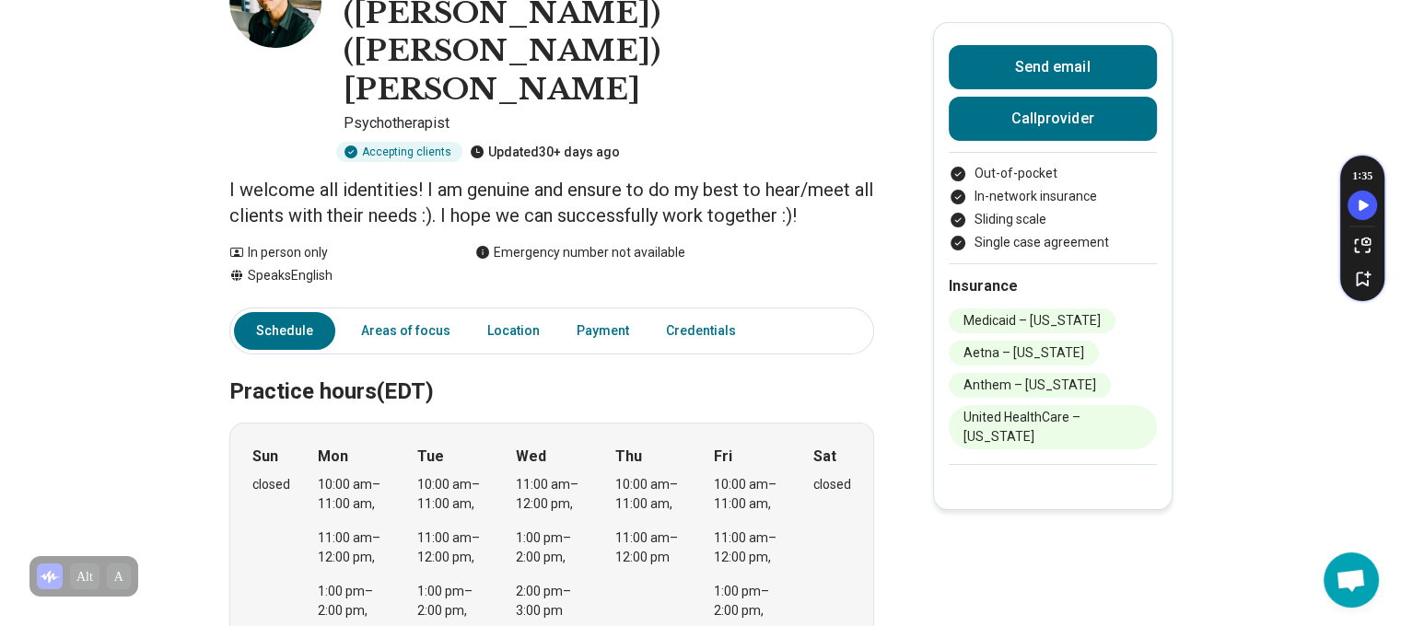
scroll to position [186, 0]
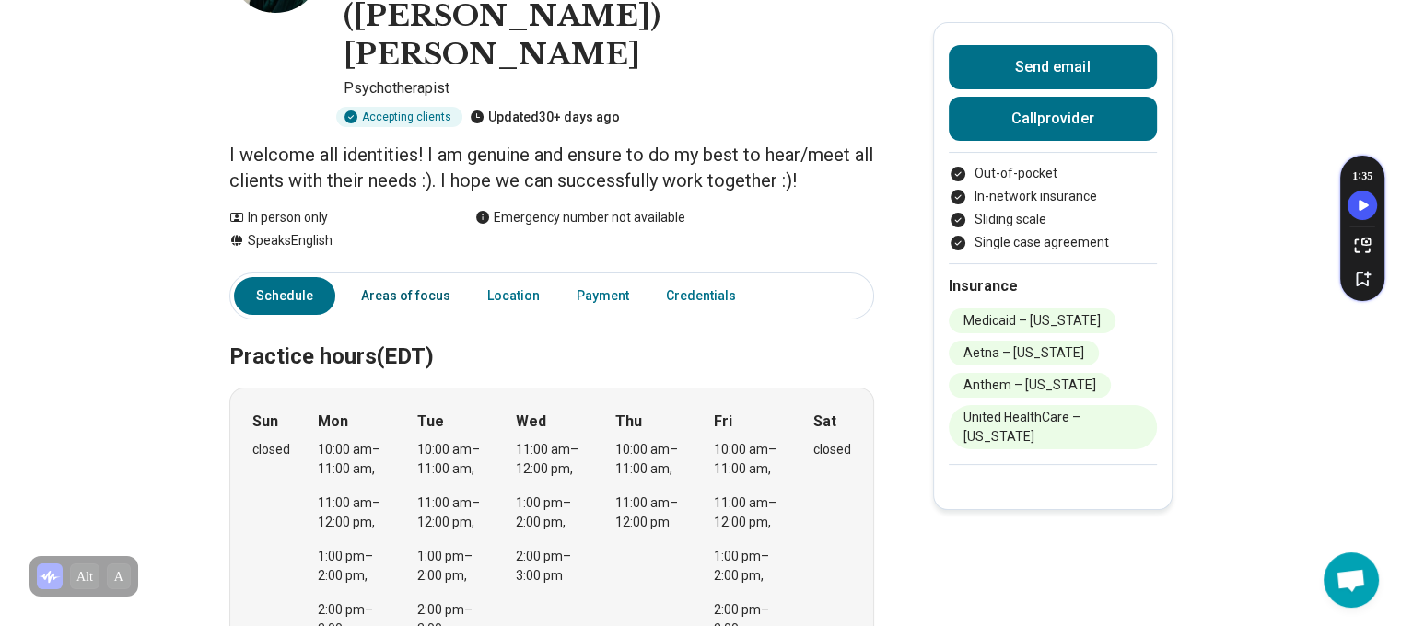
click at [435, 277] on link "Areas of focus" at bounding box center [405, 296] width 111 height 38
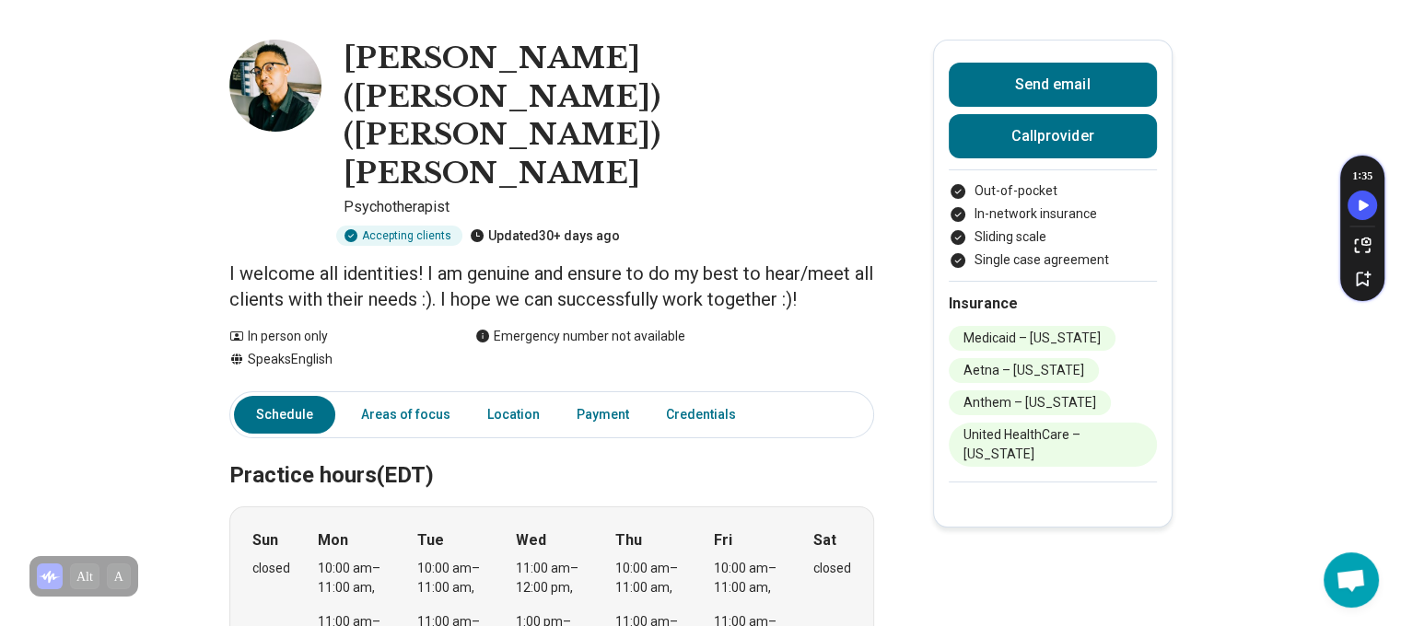
scroll to position [0, 0]
